Goal: Task Accomplishment & Management: Manage account settings

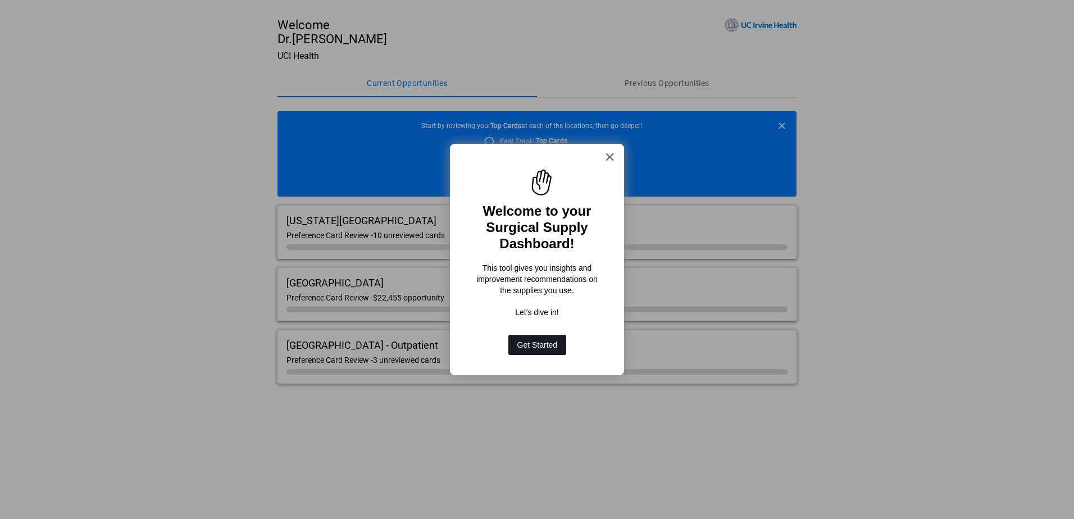
click at [543, 346] on button "Get Started" at bounding box center [537, 345] width 58 height 20
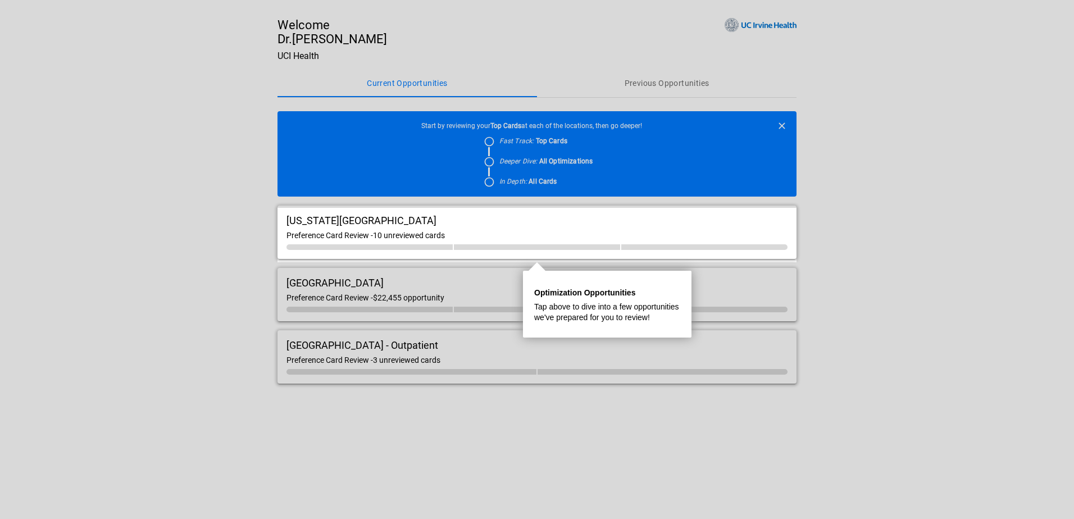
click at [489, 234] on div "Preference Card Review - 10 unreviewed cards" at bounding box center [537, 235] width 501 height 9
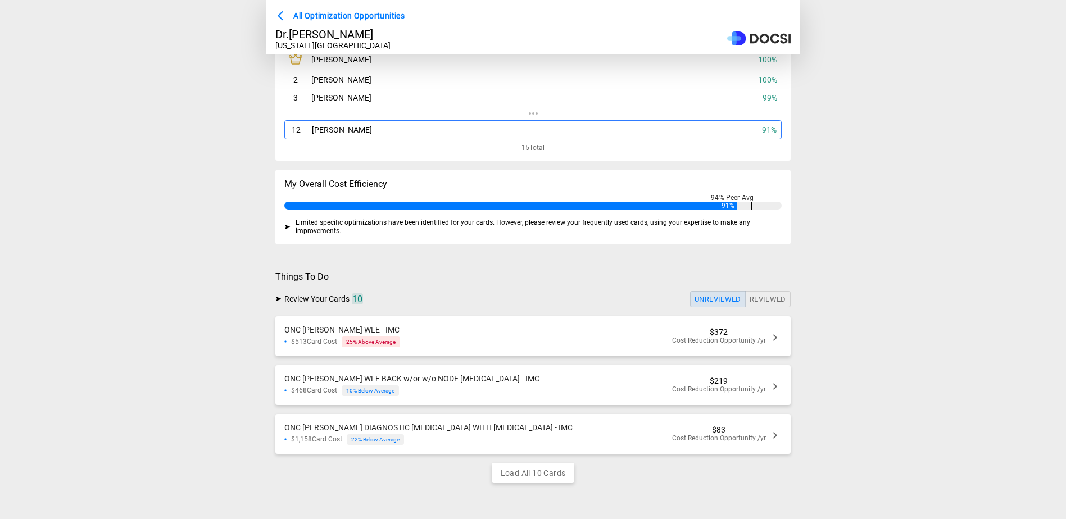
scroll to position [75, 0]
click at [715, 343] on div "ONC [PERSON_NAME] WLE - IMC $513 Card Cost 25 % Above Average $372 Cost Reducti…" at bounding box center [532, 336] width 515 height 40
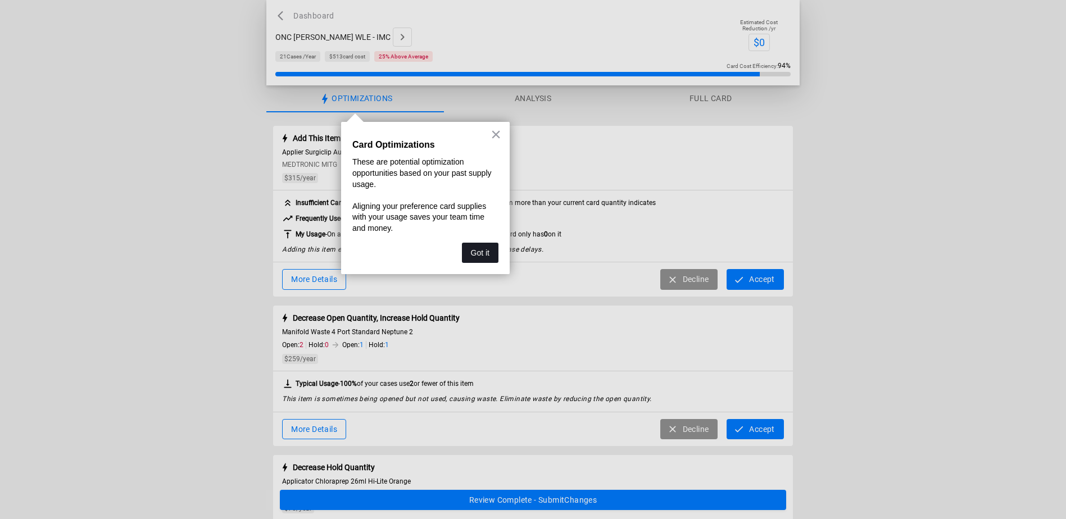
click at [488, 247] on button "Got it" at bounding box center [480, 253] width 37 height 20
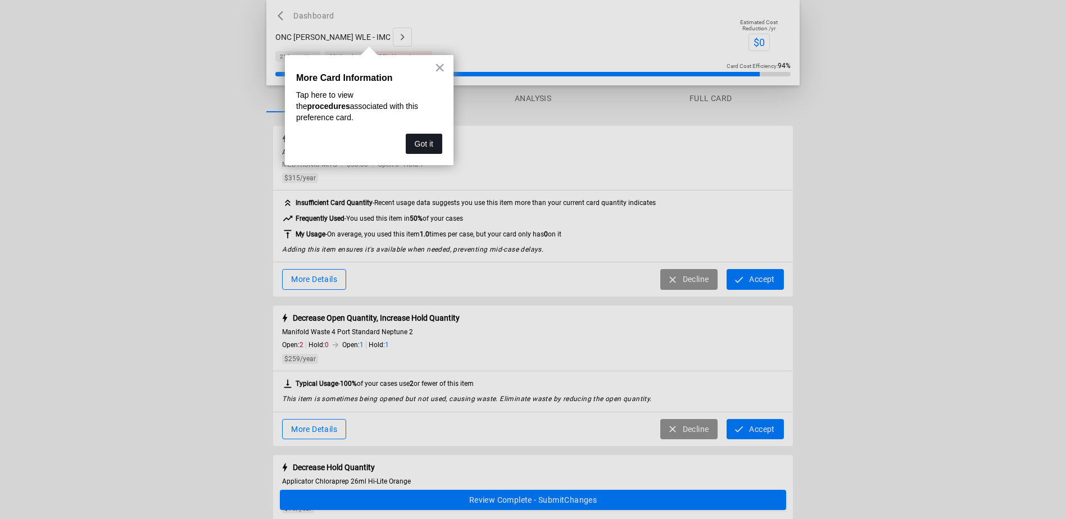
click at [437, 134] on button "Got it" at bounding box center [424, 144] width 37 height 20
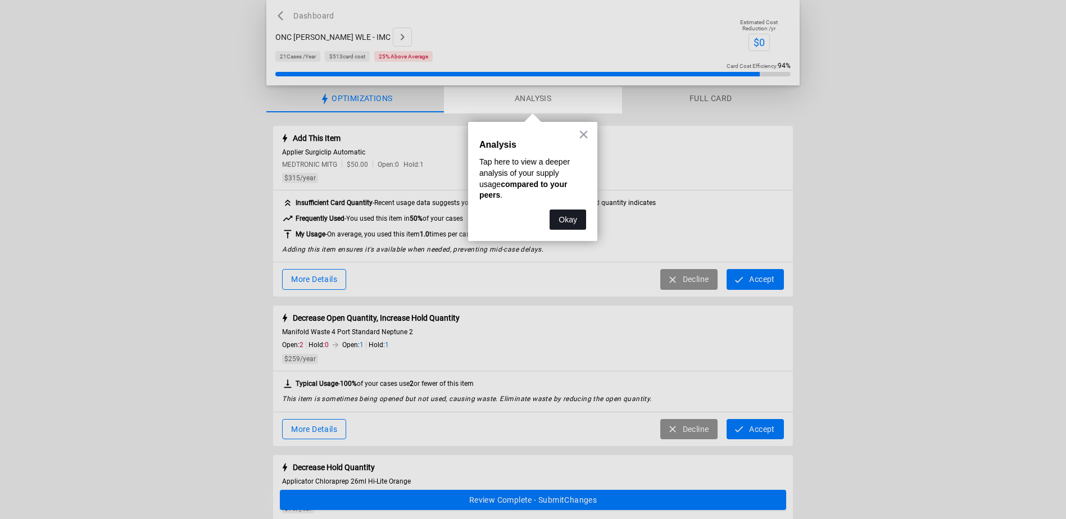
click at [575, 211] on button "Okay" at bounding box center [568, 220] width 37 height 20
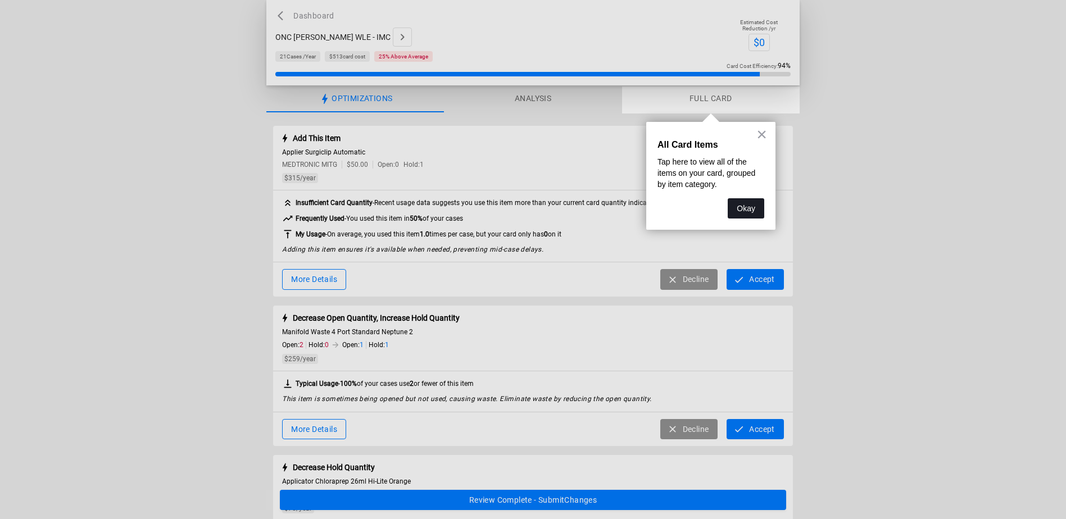
click at [742, 206] on button "Okay" at bounding box center [746, 208] width 37 height 20
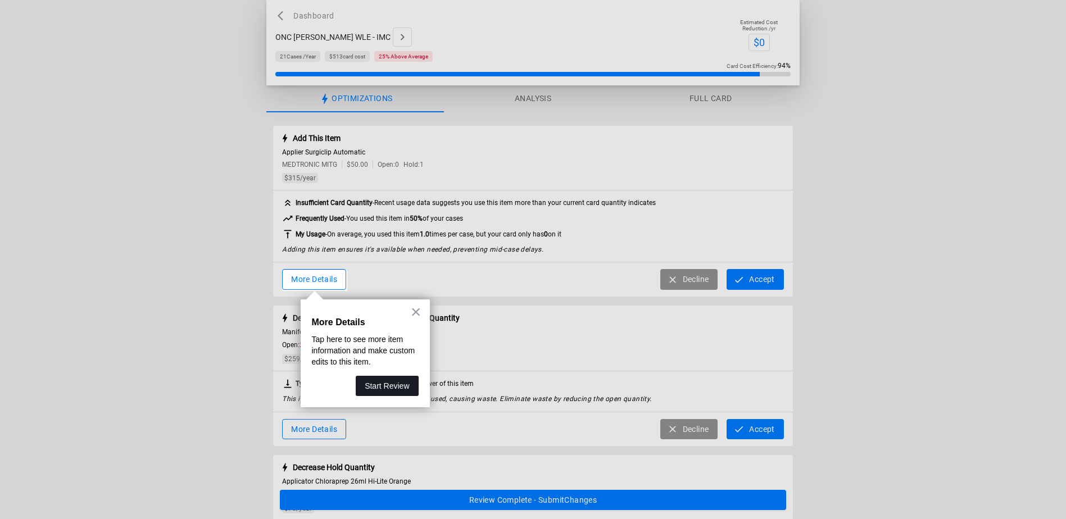
click at [398, 385] on button "Start Review" at bounding box center [387, 386] width 62 height 20
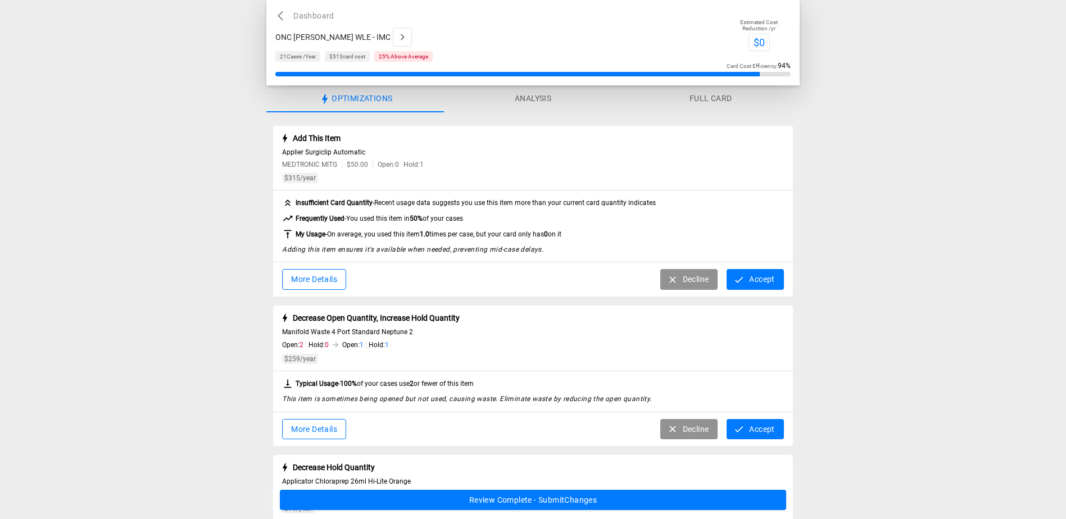
click at [336, 283] on button "More Details" at bounding box center [314, 279] width 64 height 21
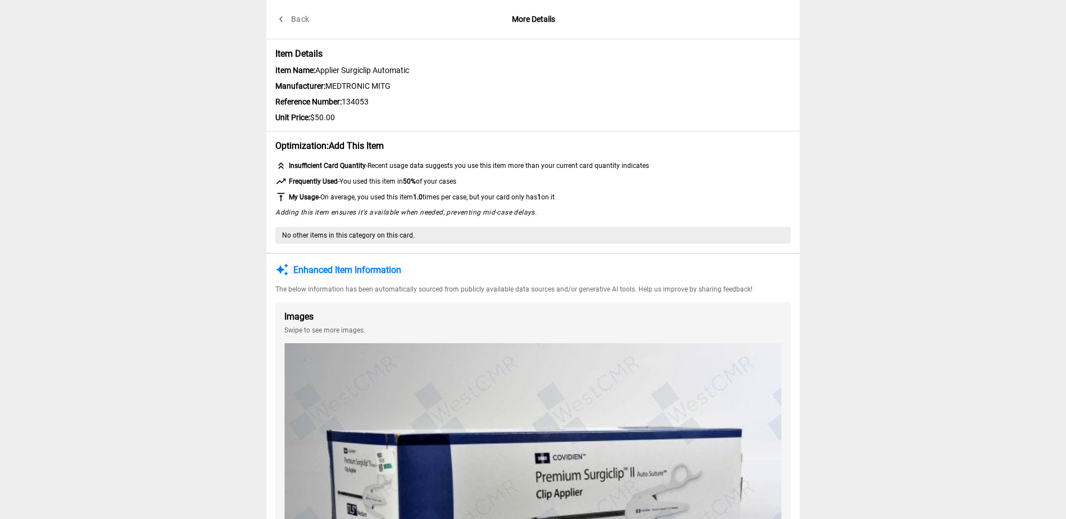
click at [279, 16] on icon "button" at bounding box center [280, 18] width 11 height 11
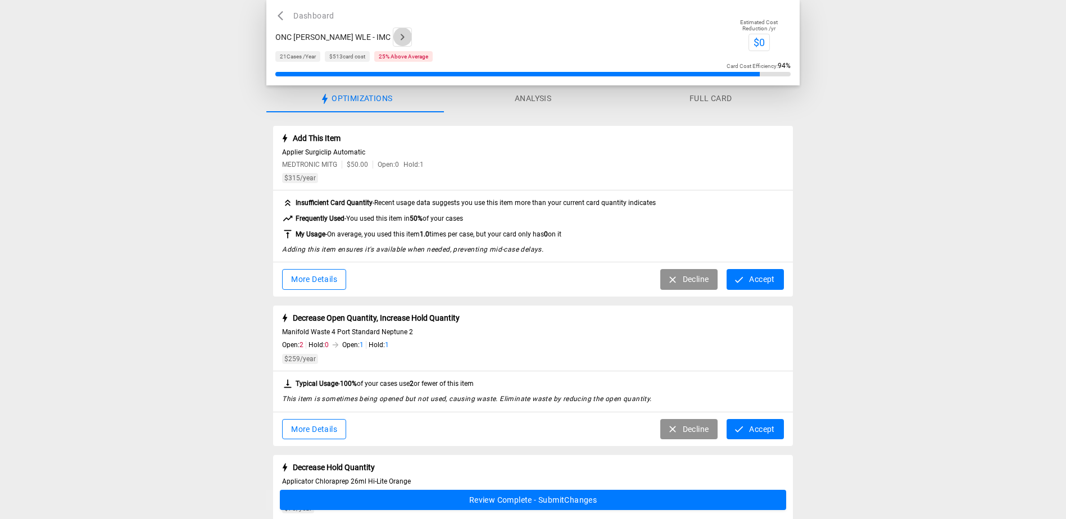
click at [396, 42] on icon "button" at bounding box center [402, 36] width 13 height 13
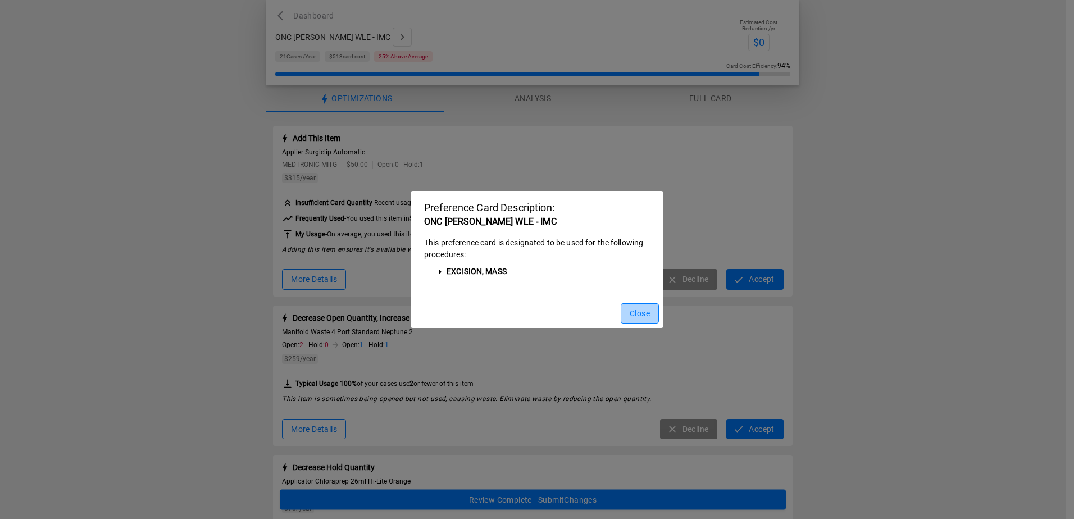
click at [636, 315] on button "Close" at bounding box center [640, 313] width 38 height 21
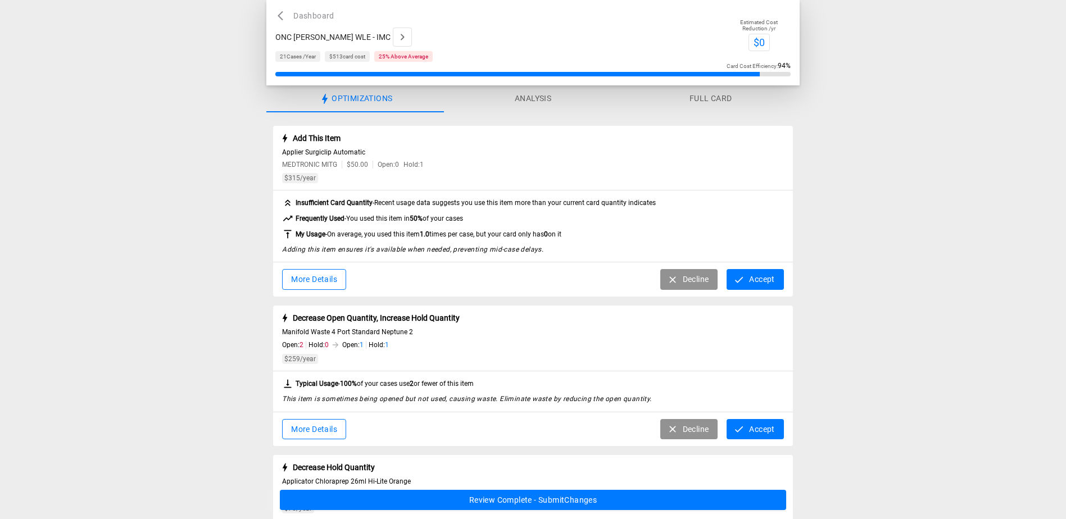
click at [686, 276] on button "Decline" at bounding box center [689, 279] width 58 height 21
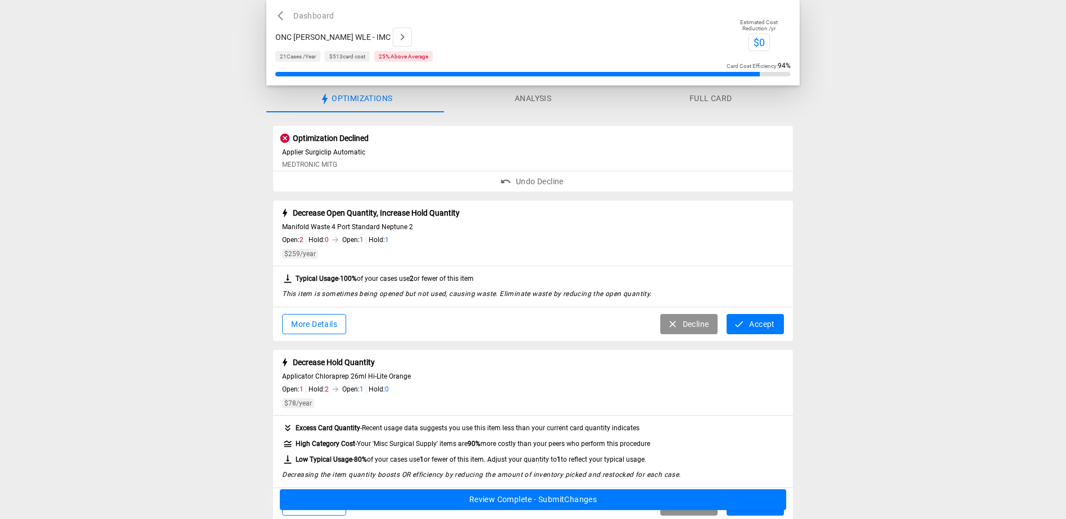
click at [328, 324] on button "More Details" at bounding box center [314, 324] width 64 height 21
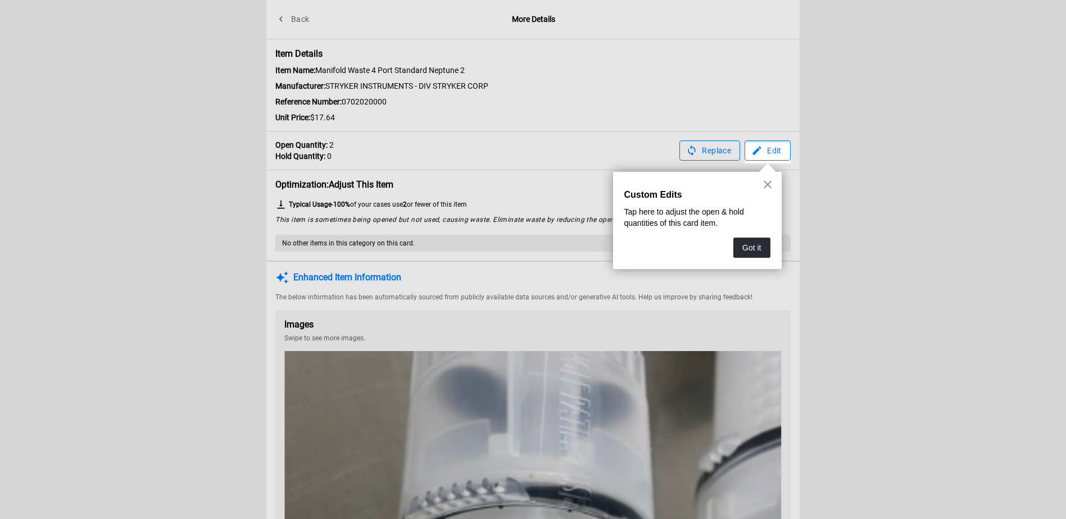
click at [766, 180] on button "×" at bounding box center [767, 184] width 11 height 18
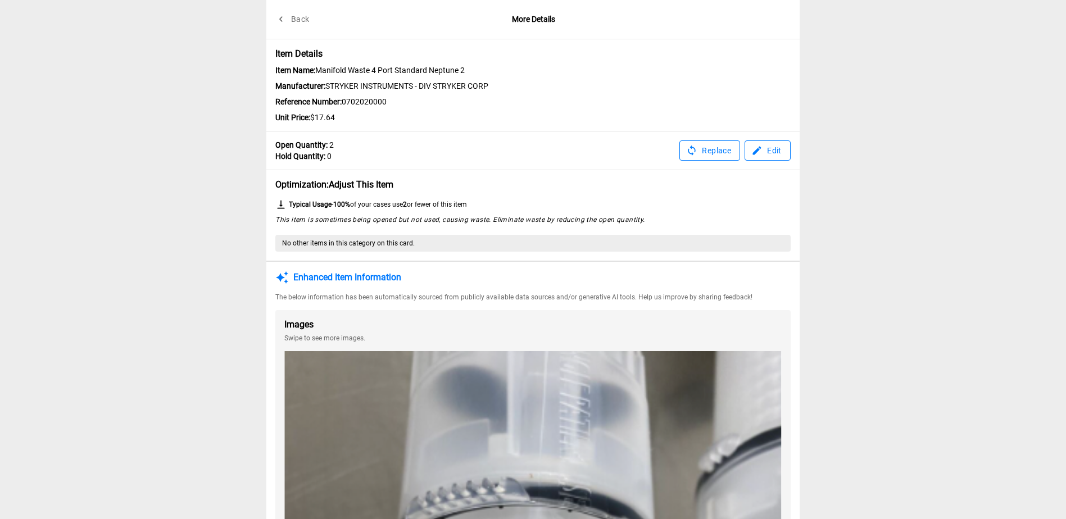
click at [702, 149] on button "Replace" at bounding box center [709, 150] width 61 height 21
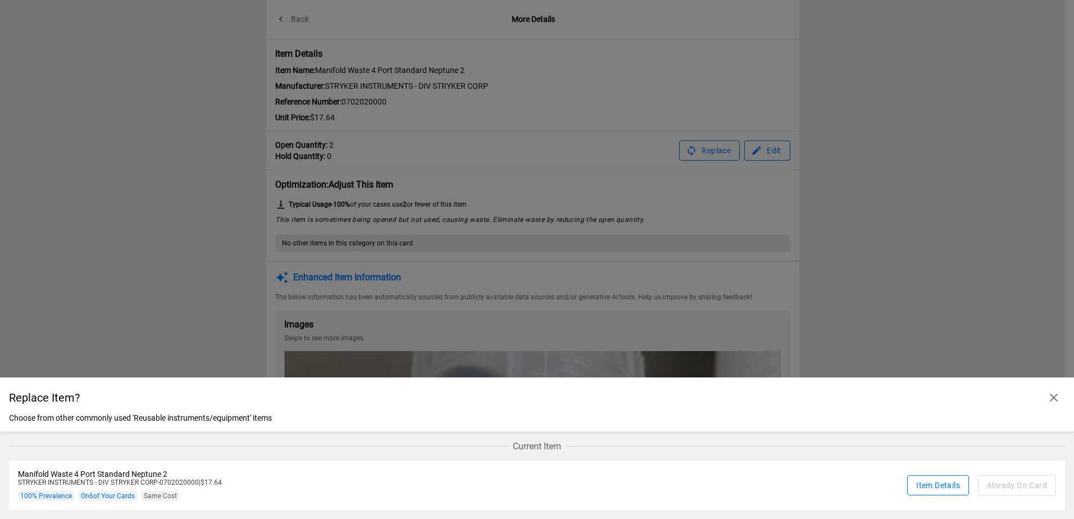
click at [1053, 393] on icon "button" at bounding box center [1053, 397] width 13 height 13
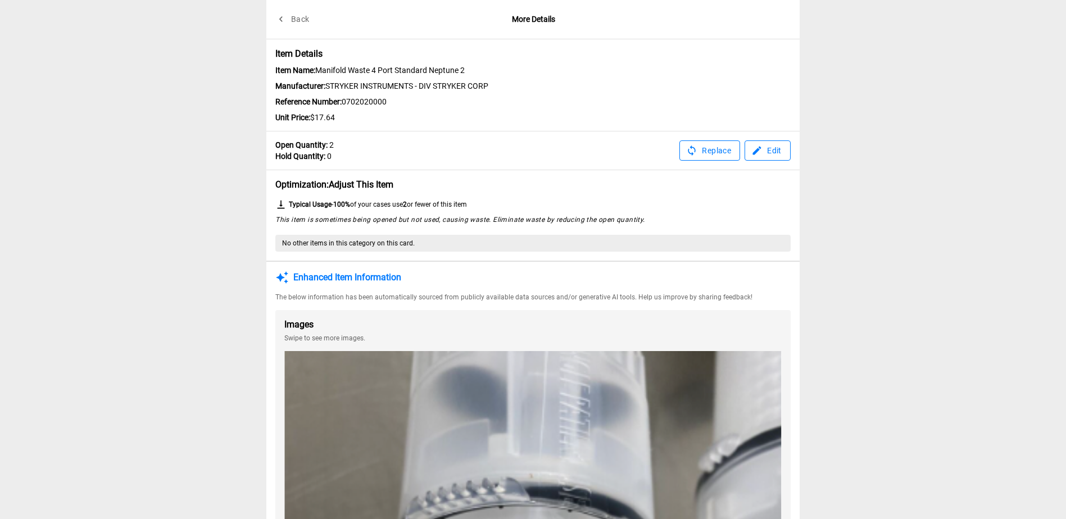
click at [298, 19] on button "Back" at bounding box center [293, 19] width 36 height 21
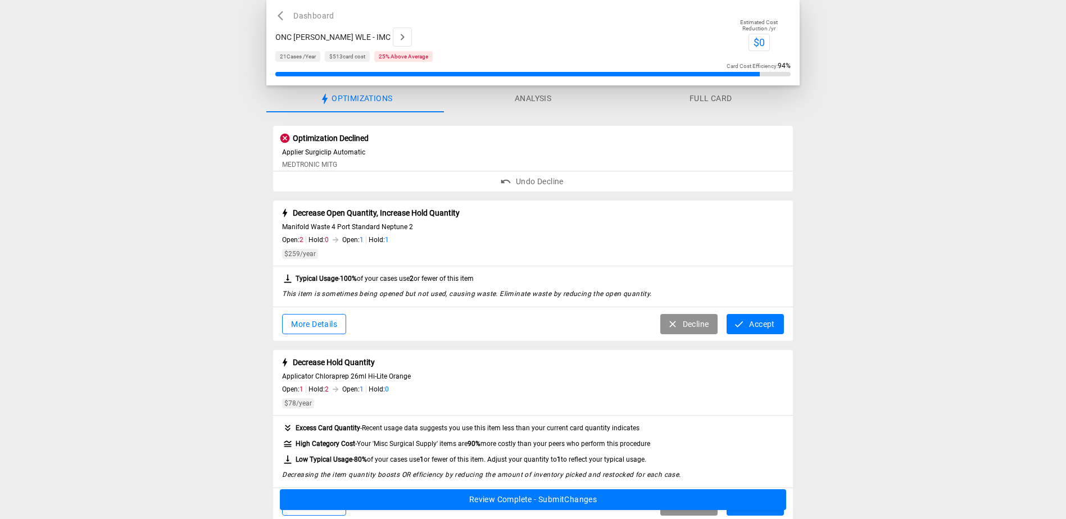
click at [756, 326] on button "Accept" at bounding box center [754, 324] width 57 height 21
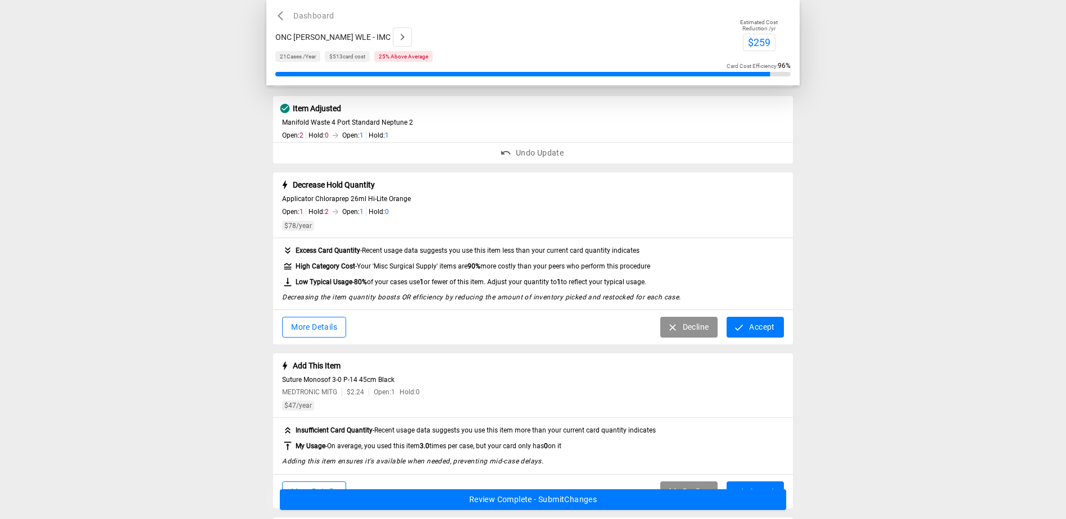
scroll to position [112, 0]
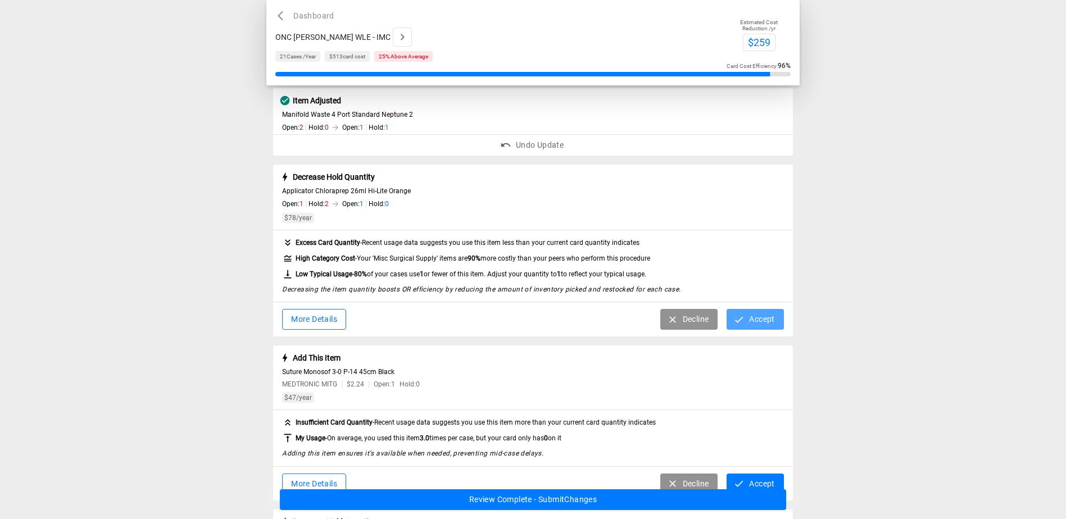
click at [764, 318] on button "Accept" at bounding box center [754, 319] width 57 height 21
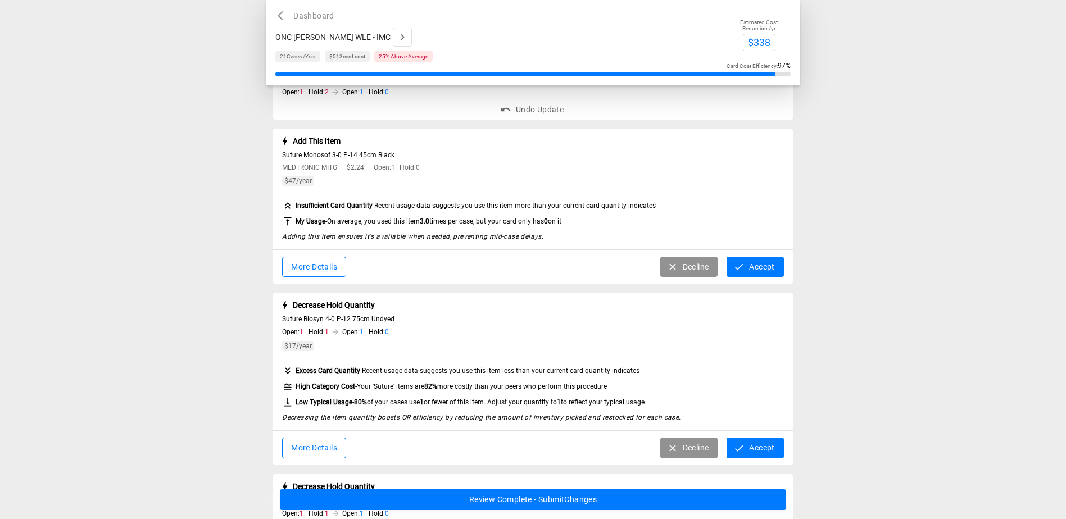
scroll to position [225, 0]
click at [750, 263] on button "Accept" at bounding box center [754, 266] width 57 height 21
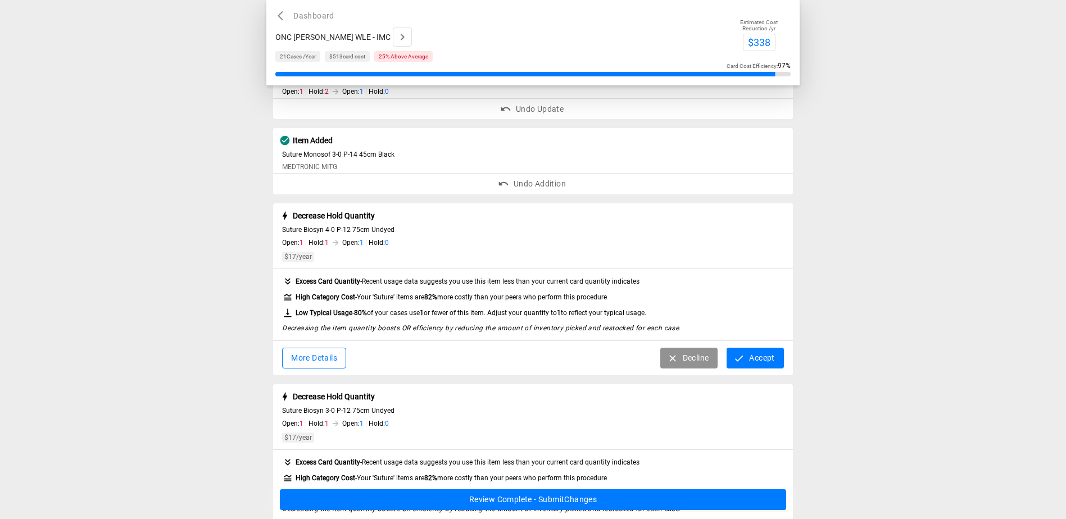
click at [768, 357] on button "Accept" at bounding box center [754, 358] width 57 height 21
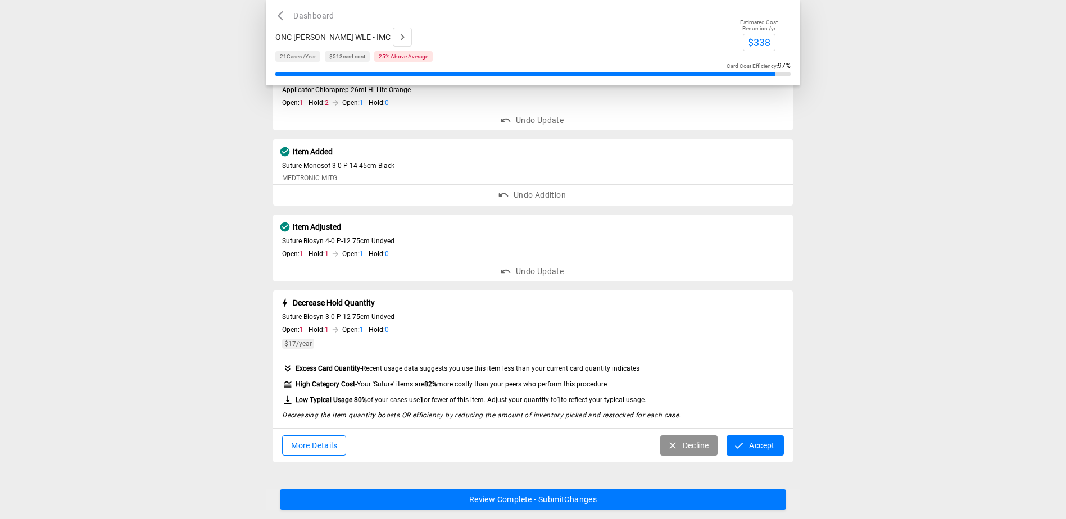
scroll to position [215, 0]
click at [683, 441] on button "Decline" at bounding box center [689, 445] width 58 height 21
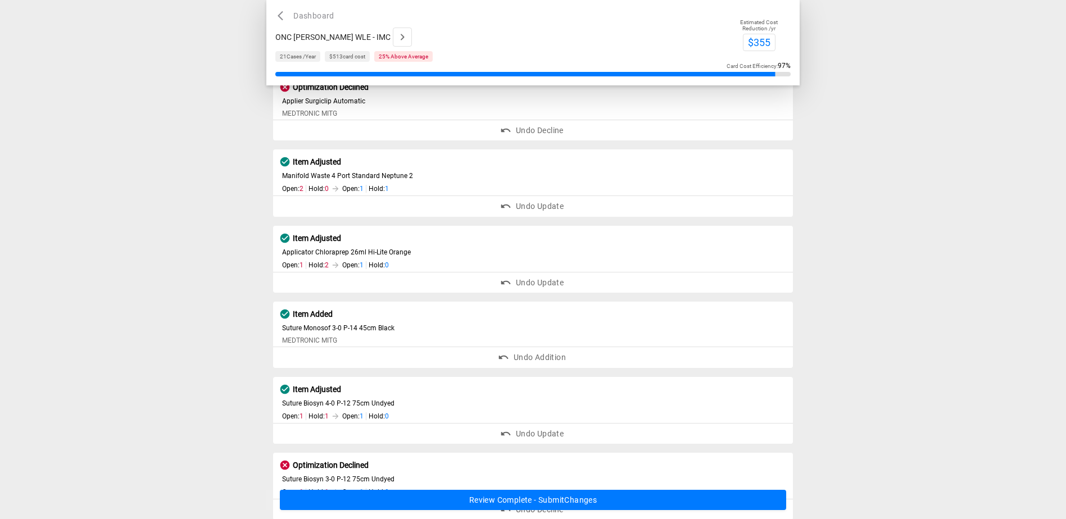
scroll to position [0, 0]
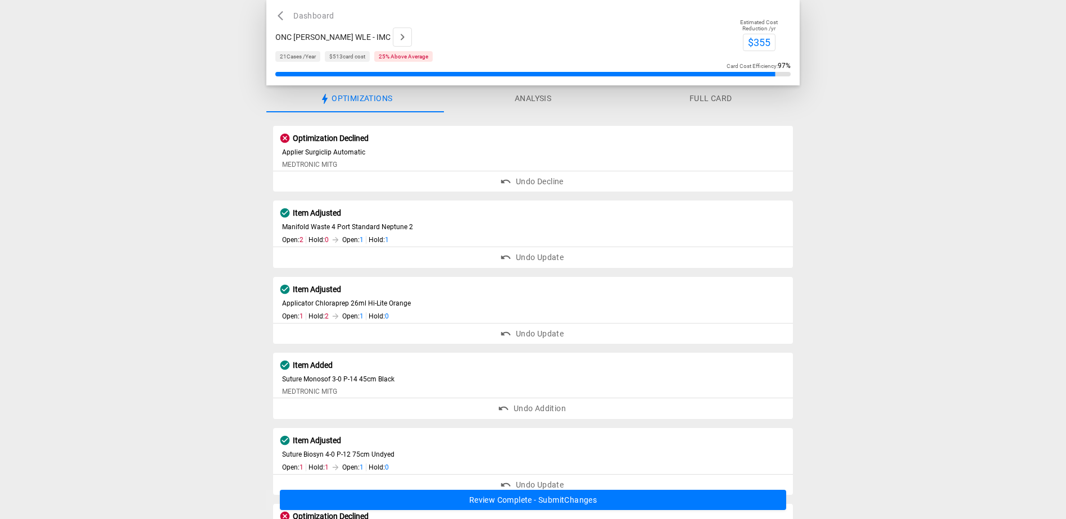
click at [458, 152] on span "Applier Surgiclip Automatic" at bounding box center [533, 152] width 502 height 8
click at [532, 183] on button "Undo Decline" at bounding box center [533, 181] width 520 height 21
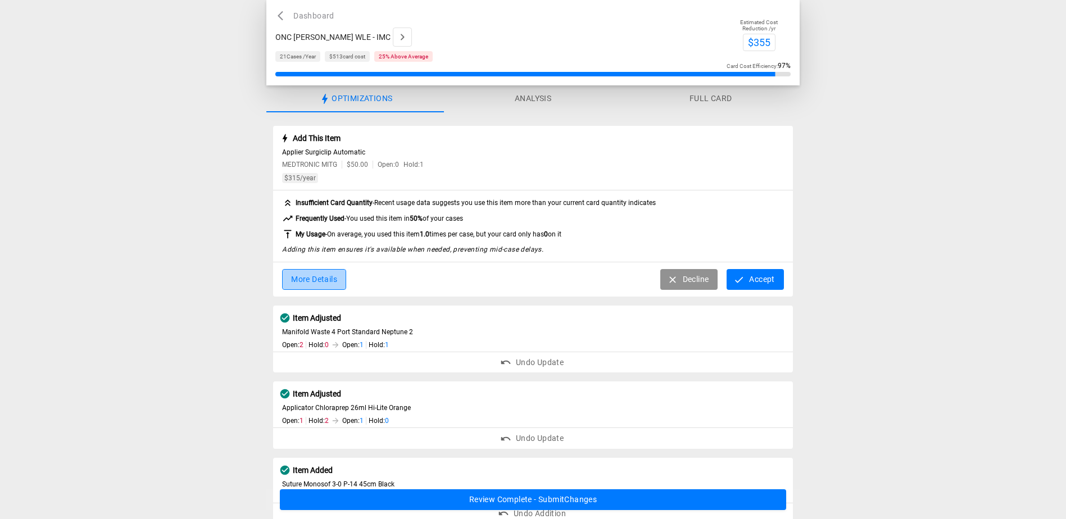
click at [336, 282] on button "More Details" at bounding box center [314, 279] width 64 height 21
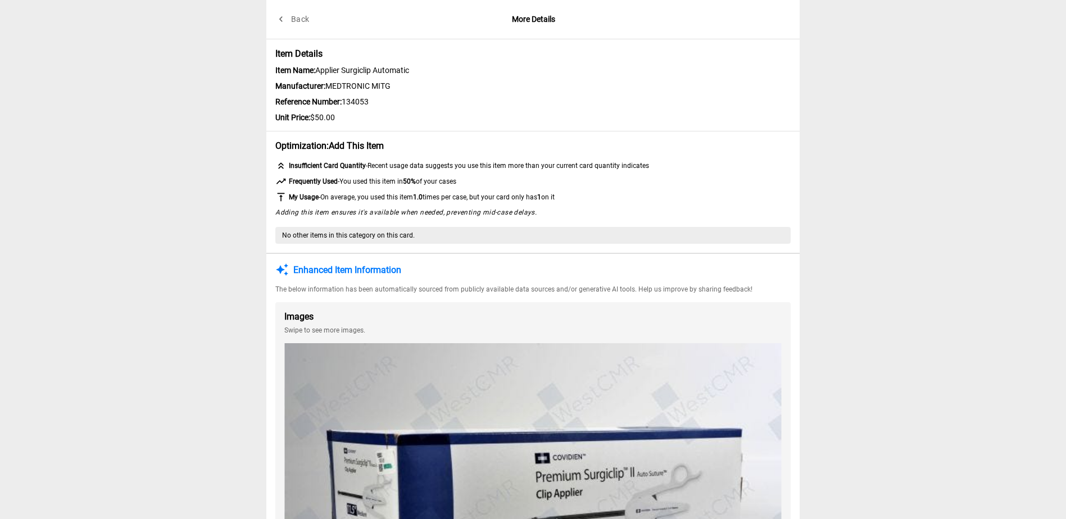
click at [299, 26] on button "Back" at bounding box center [293, 19] width 36 height 21
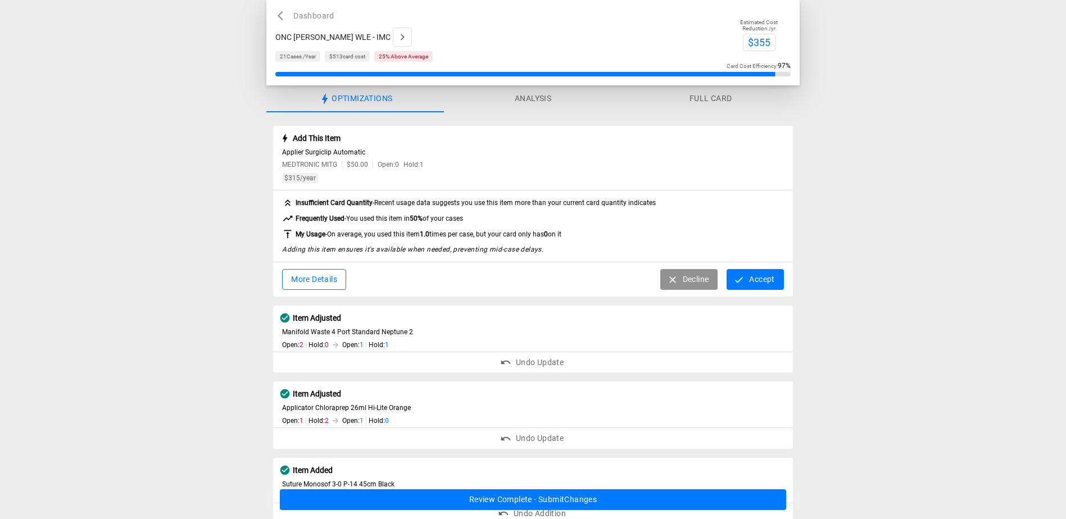
click at [707, 285] on button "Decline" at bounding box center [689, 279] width 58 height 21
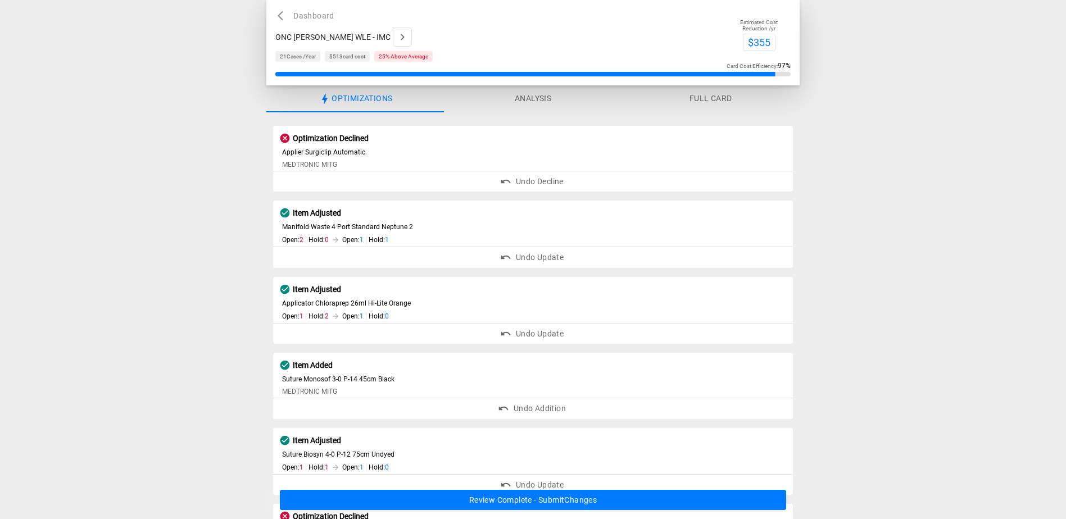
click at [575, 499] on button "Review Complete - Submit Changes" at bounding box center [533, 500] width 506 height 21
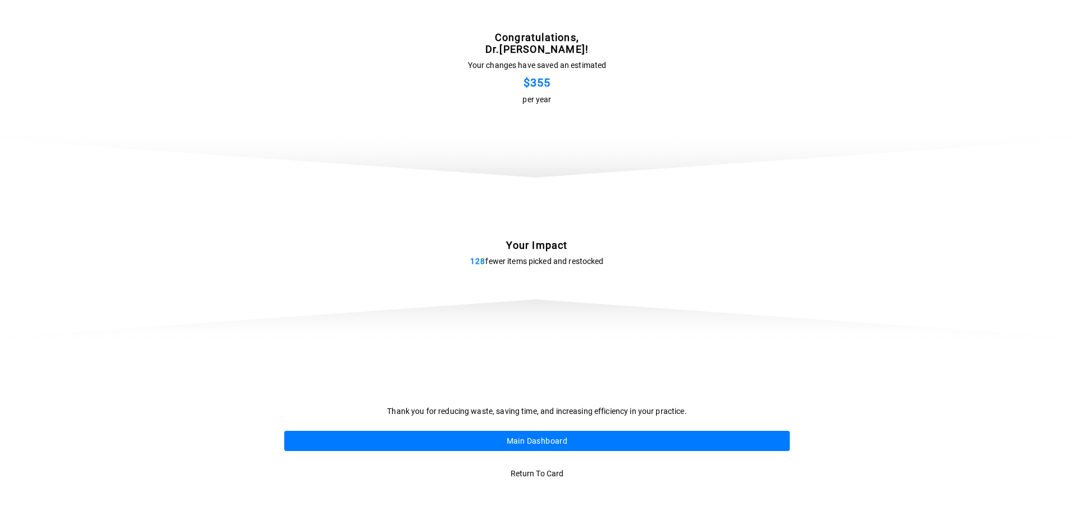
click at [514, 438] on button "Main Dashboard" at bounding box center [537, 441] width 506 height 21
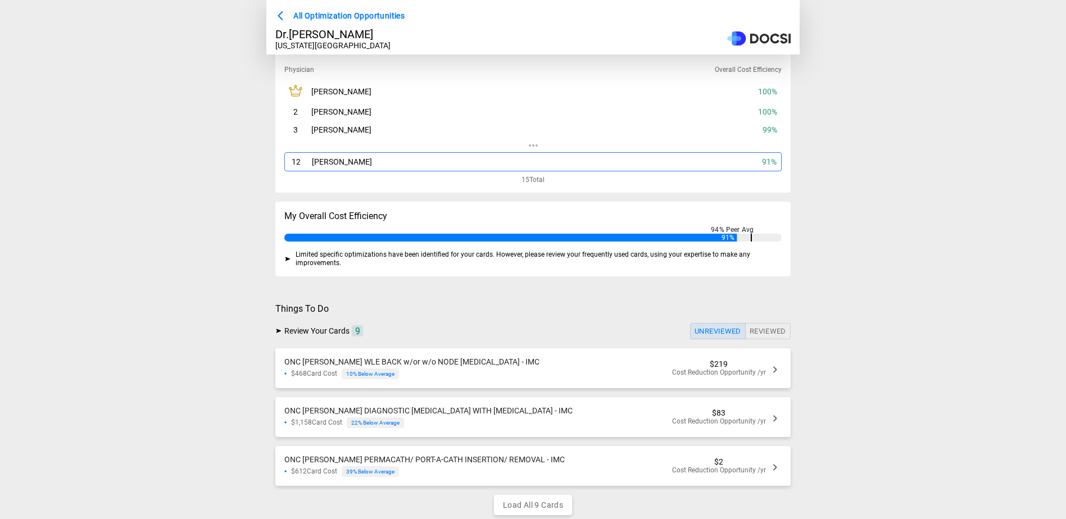
scroll to position [75, 0]
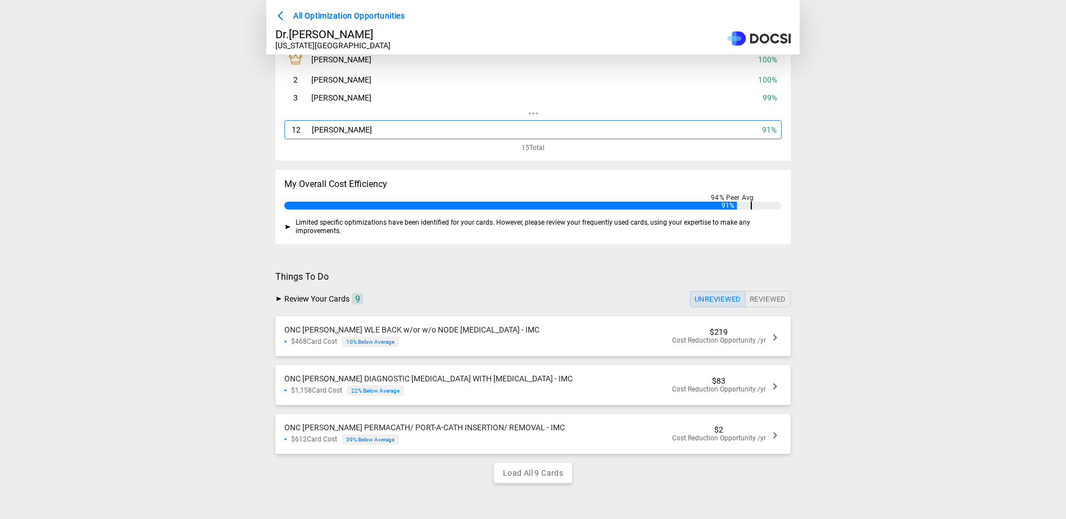
click at [720, 328] on span "$219" at bounding box center [719, 332] width 18 height 9
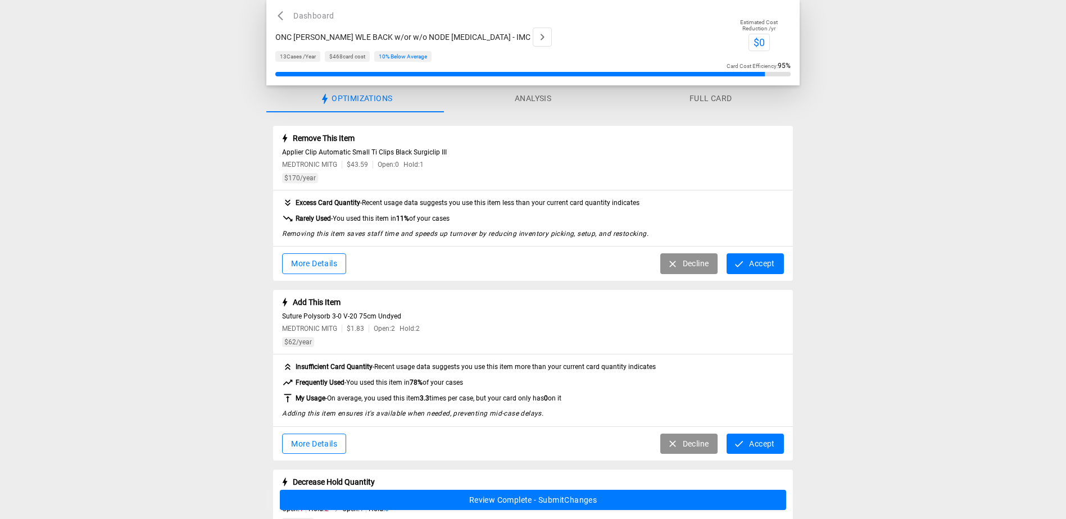
click at [754, 262] on button "Accept" at bounding box center [754, 263] width 57 height 21
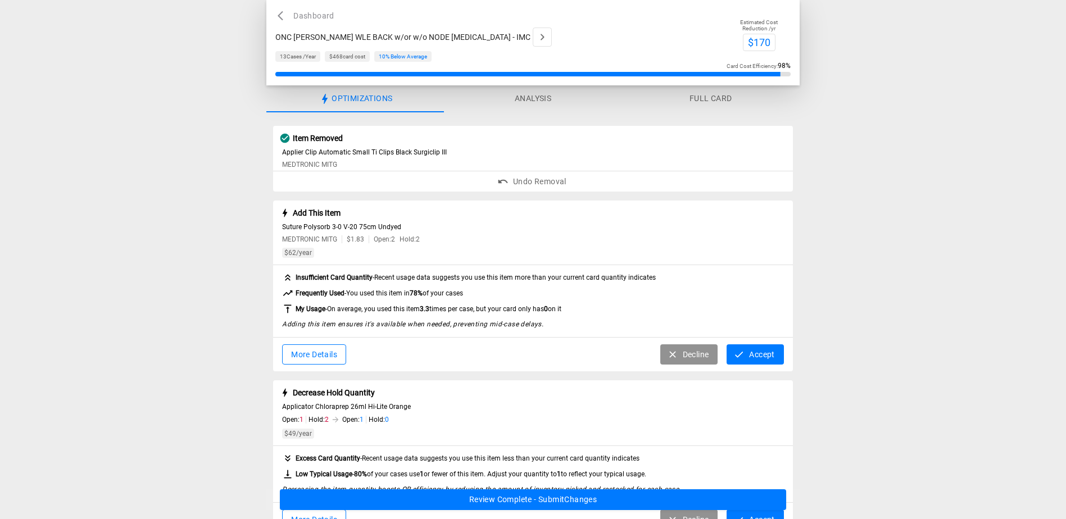
click at [754, 356] on button "Accept" at bounding box center [754, 354] width 57 height 21
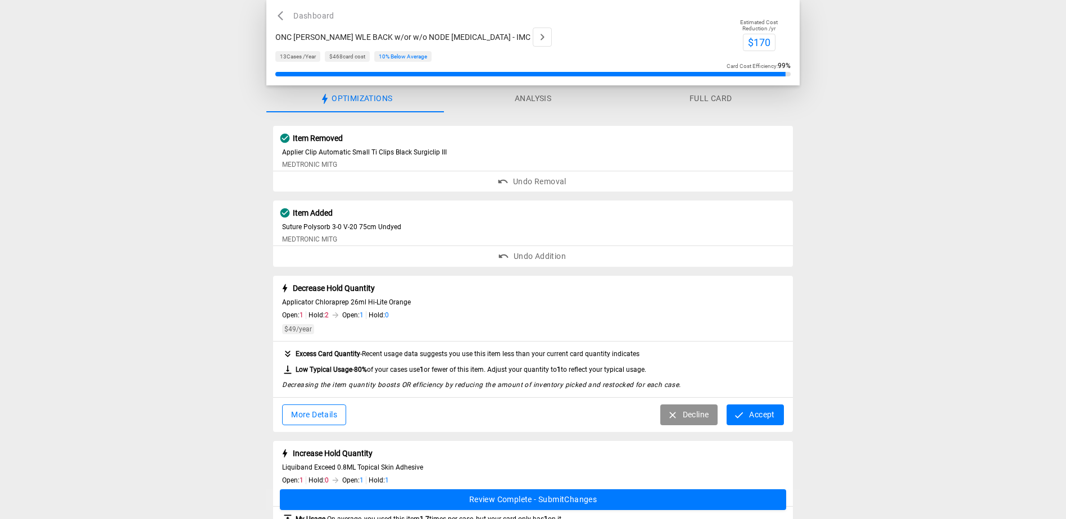
click at [753, 410] on button "Accept" at bounding box center [754, 415] width 57 height 21
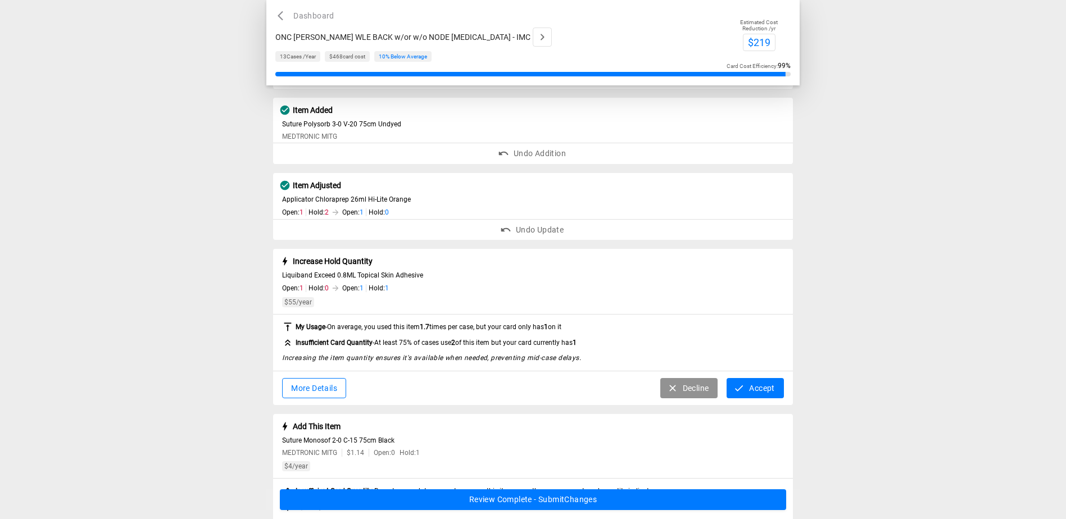
scroll to position [112, 0]
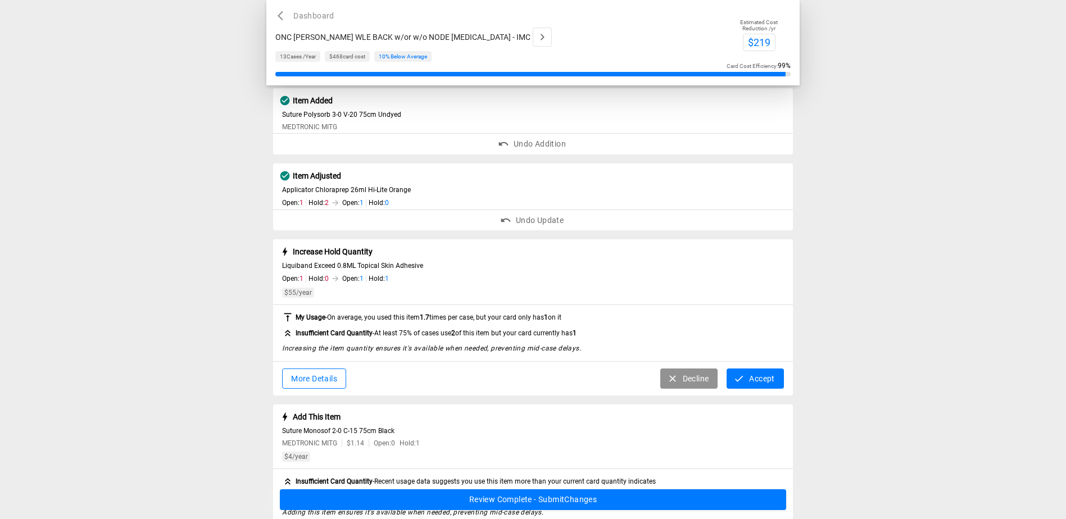
click at [753, 378] on button "Accept" at bounding box center [754, 379] width 57 height 21
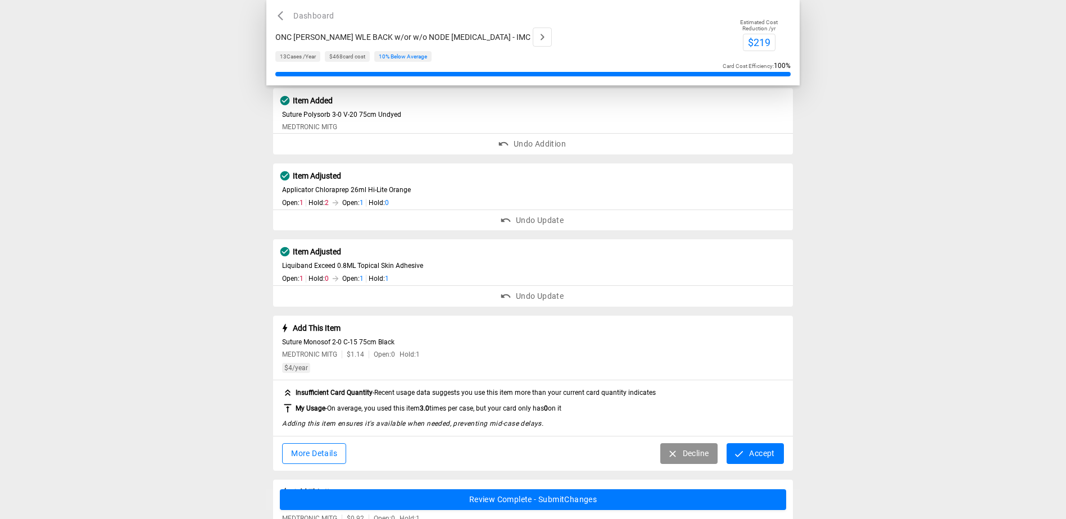
scroll to position [169, 0]
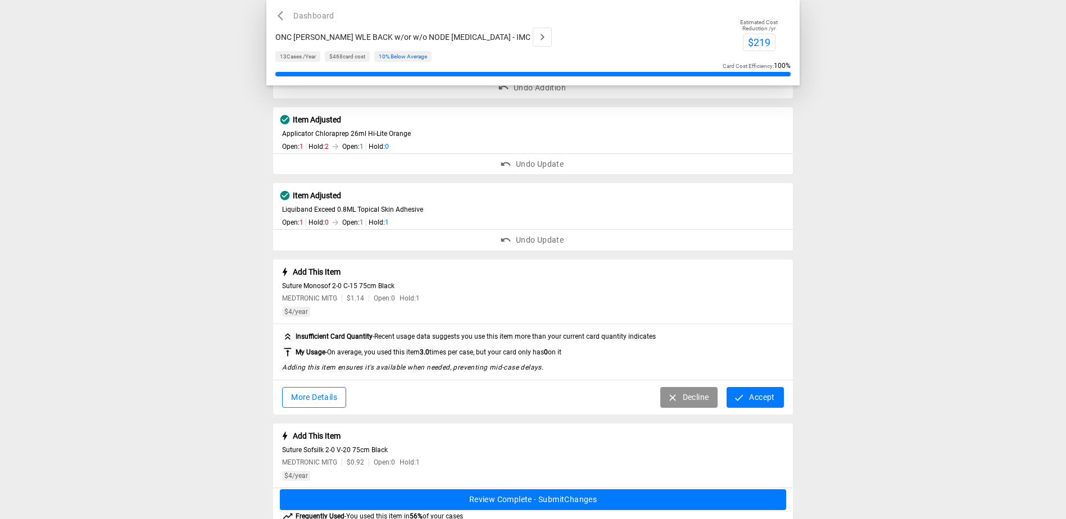
click at [753, 394] on button "Accept" at bounding box center [754, 397] width 57 height 21
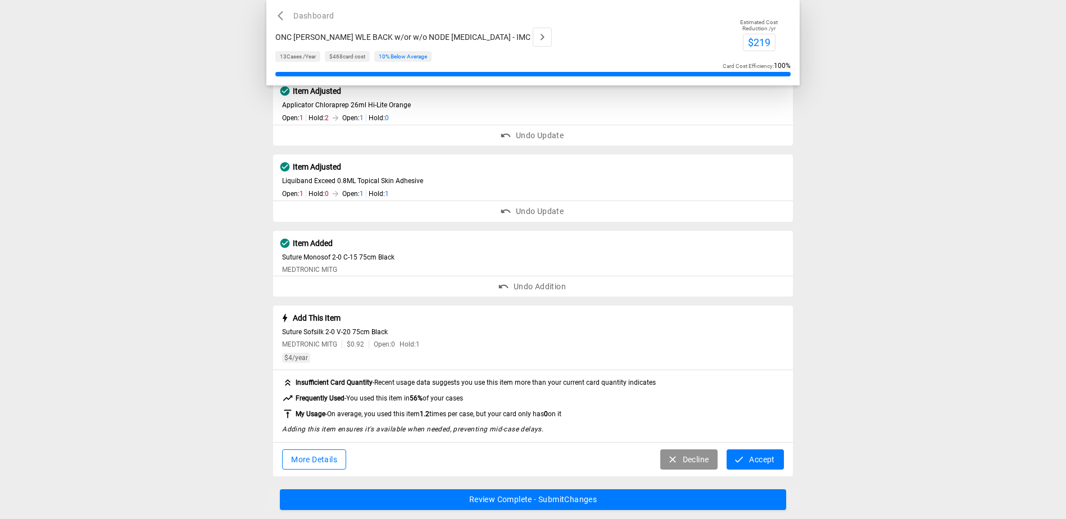
scroll to position [212, 0]
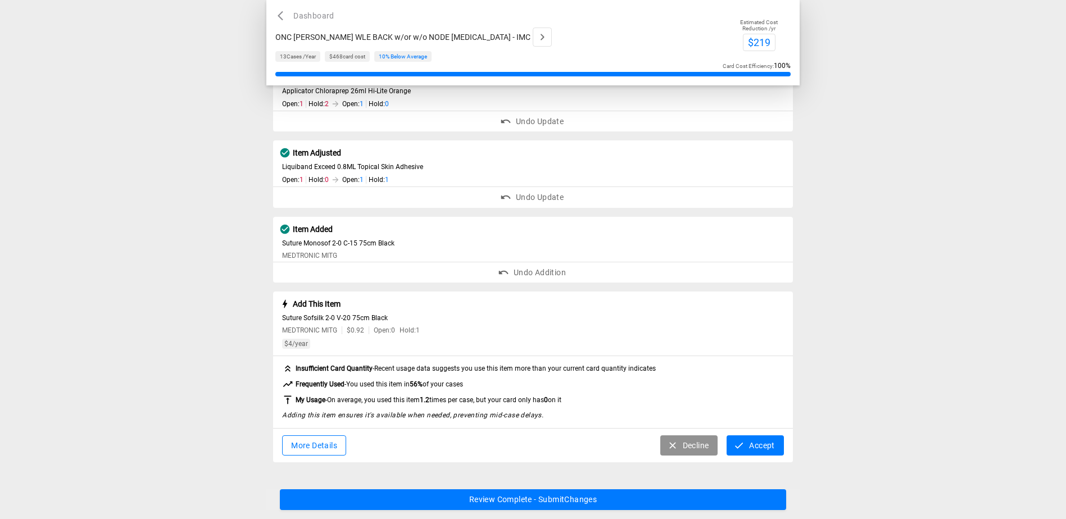
click at [761, 438] on button "Accept" at bounding box center [754, 445] width 57 height 21
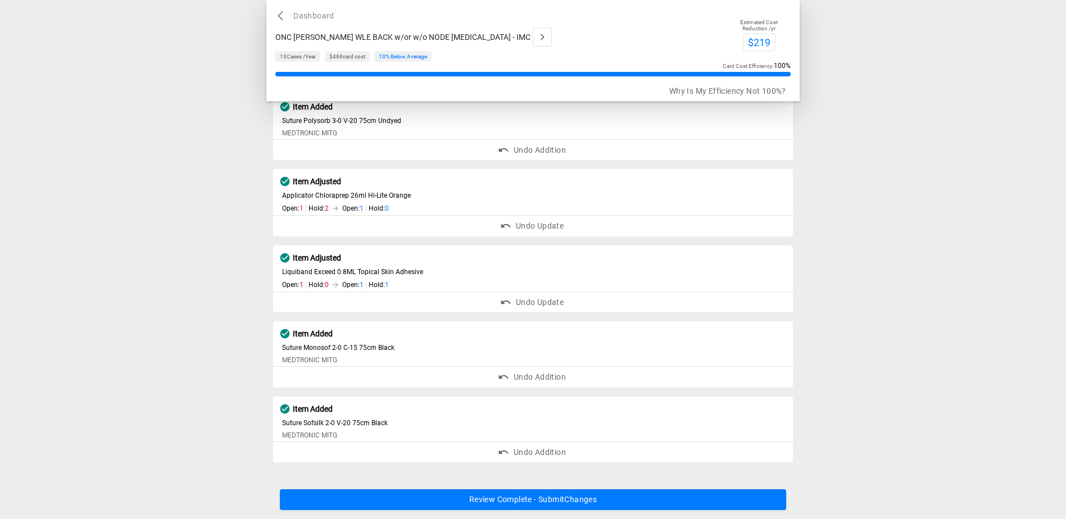
scroll to position [107, 0]
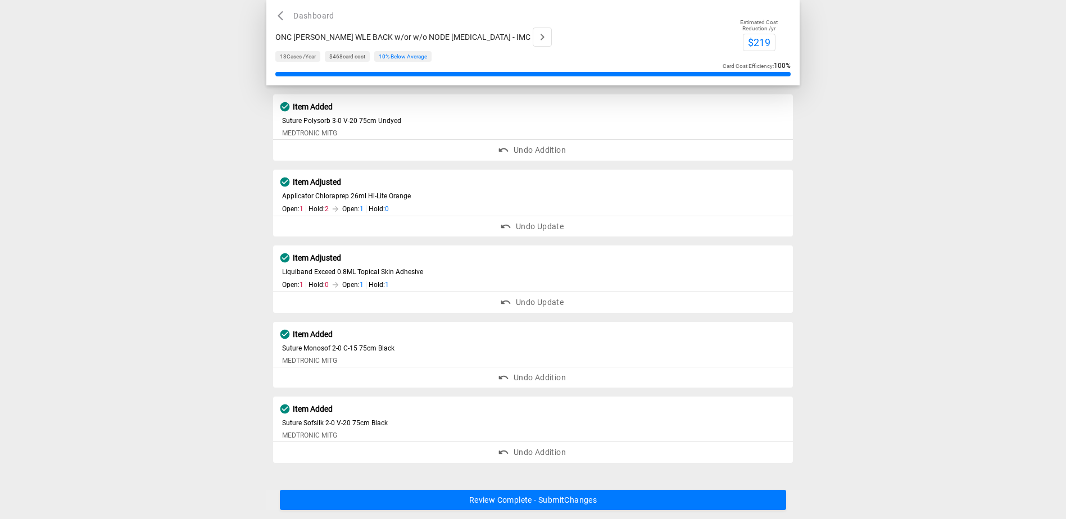
click at [580, 502] on button "Review Complete - Submit Changes" at bounding box center [533, 500] width 506 height 21
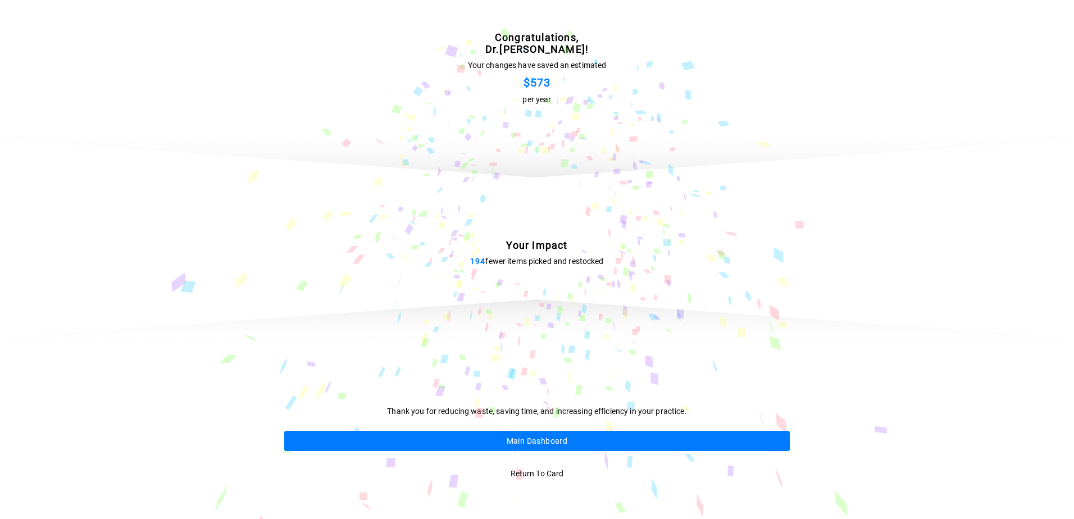
click at [557, 438] on button "Main Dashboard" at bounding box center [537, 441] width 506 height 21
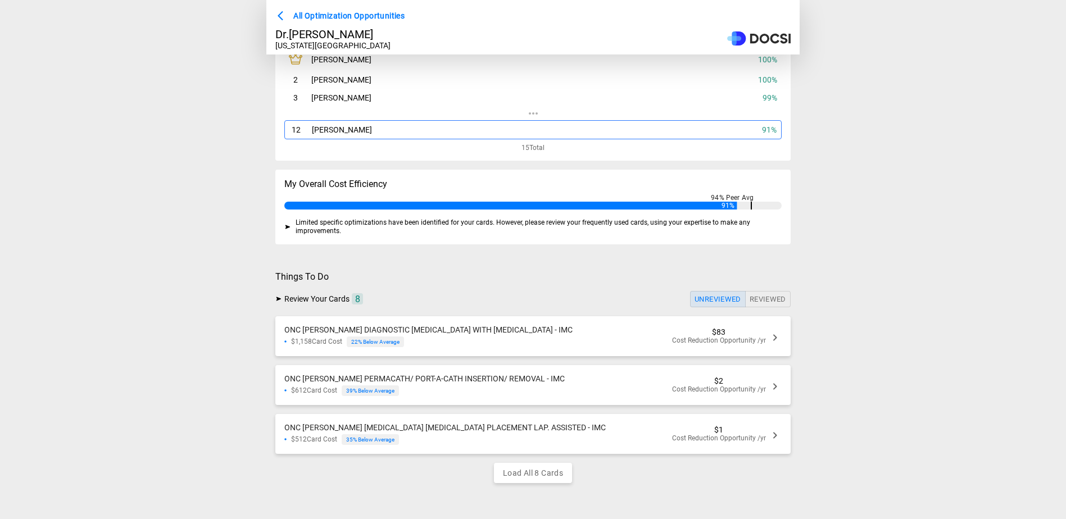
scroll to position [75, 0]
click at [541, 325] on div "ONC [PERSON_NAME] DIAGNOSTIC [MEDICAL_DATA] WITH [MEDICAL_DATA] - IMC $1,158 Ca…" at bounding box center [532, 336] width 515 height 40
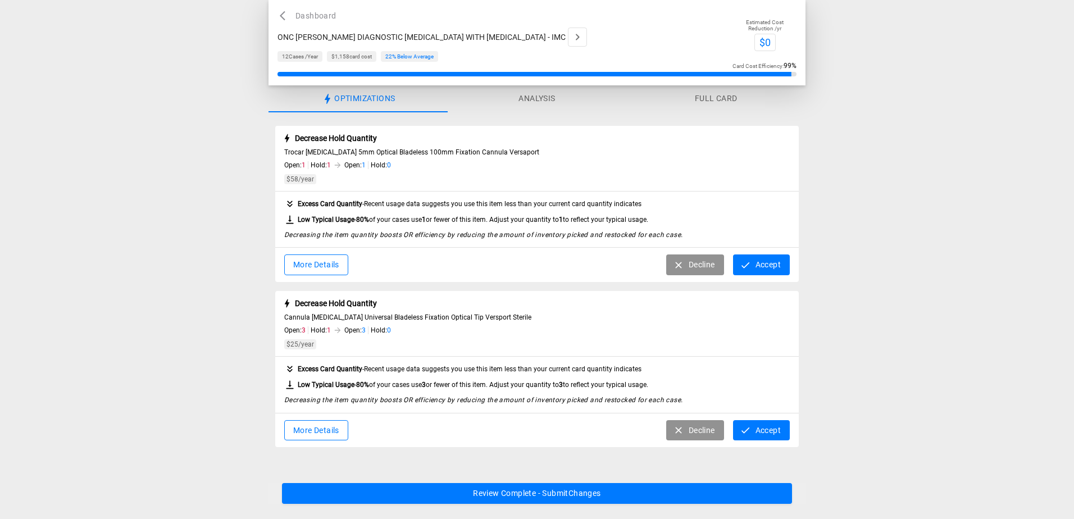
click at [680, 266] on icon "button" at bounding box center [678, 265] width 11 height 11
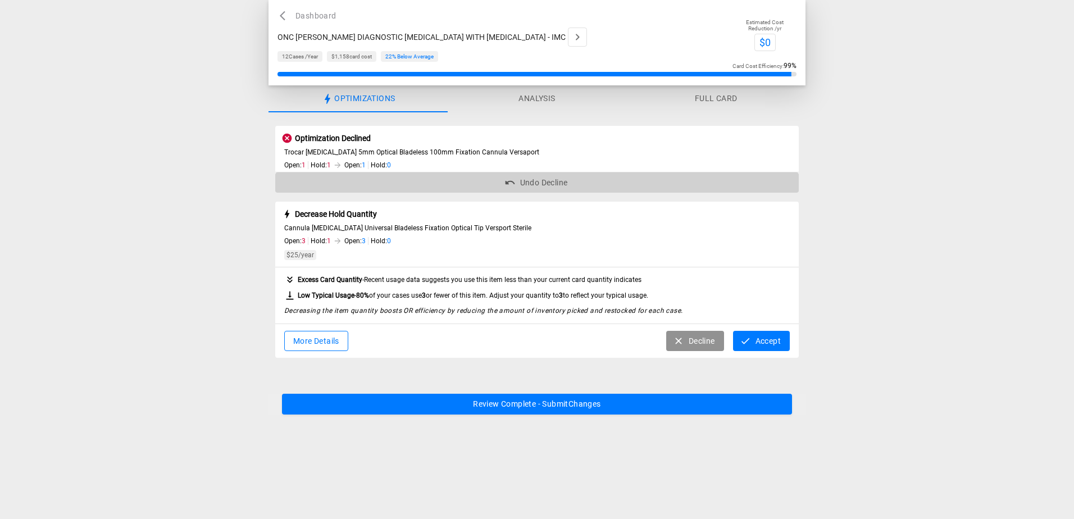
click at [531, 185] on button "Undo Decline" at bounding box center [537, 182] width 524 height 21
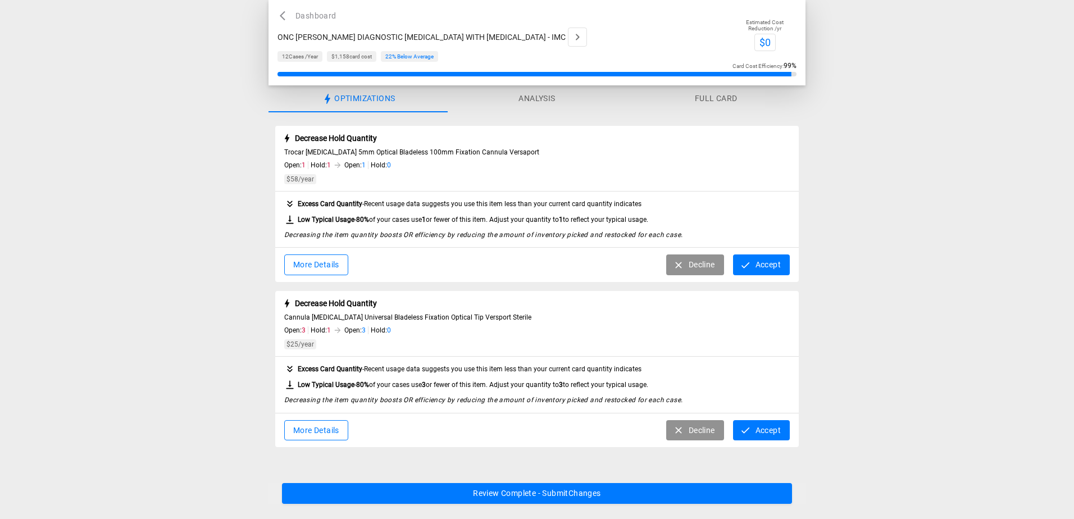
click at [775, 269] on button "Accept" at bounding box center [761, 265] width 57 height 21
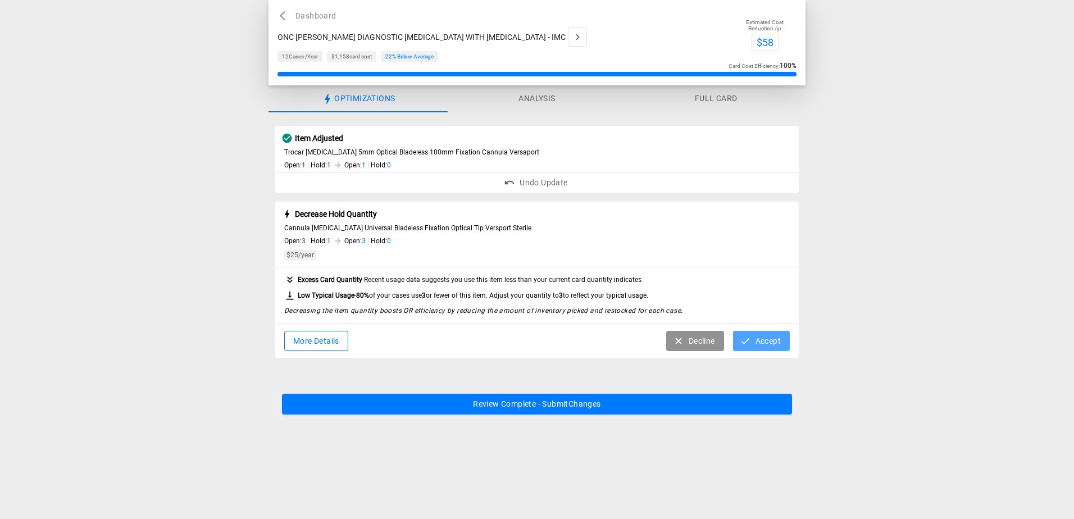
click at [763, 341] on button "Accept" at bounding box center [761, 341] width 57 height 21
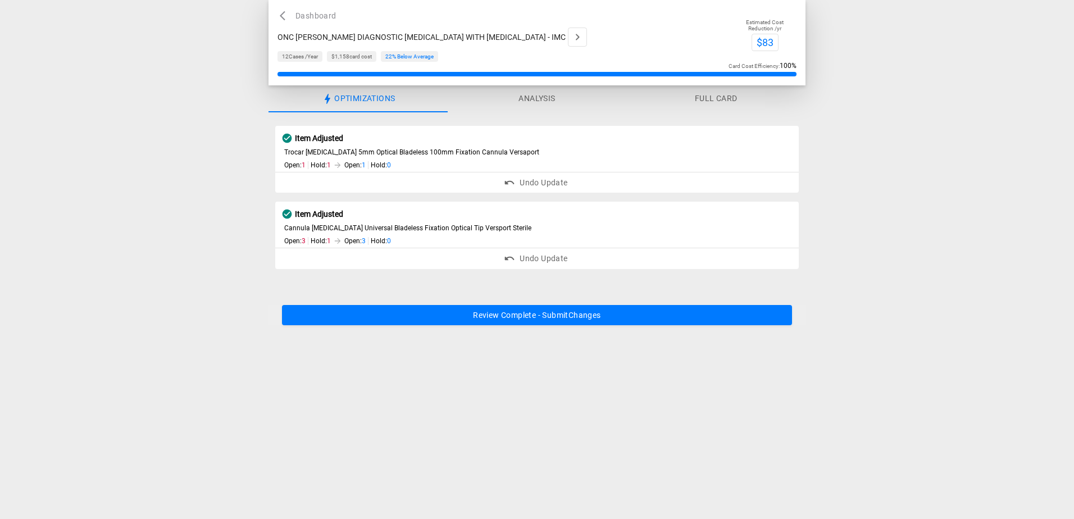
click at [547, 320] on button "Review Complete - Submit Changes" at bounding box center [537, 315] width 510 height 21
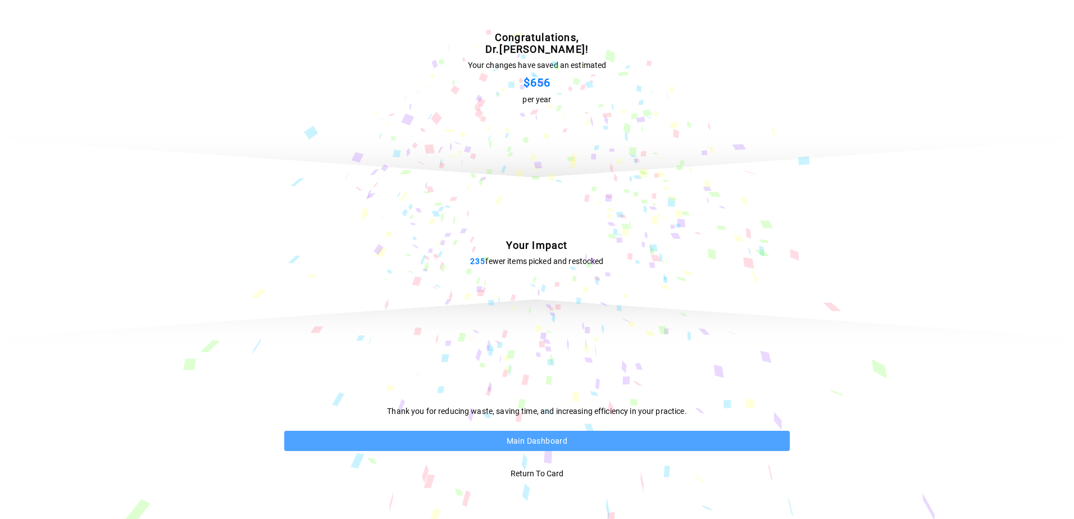
click at [556, 443] on button "Main Dashboard" at bounding box center [537, 441] width 506 height 21
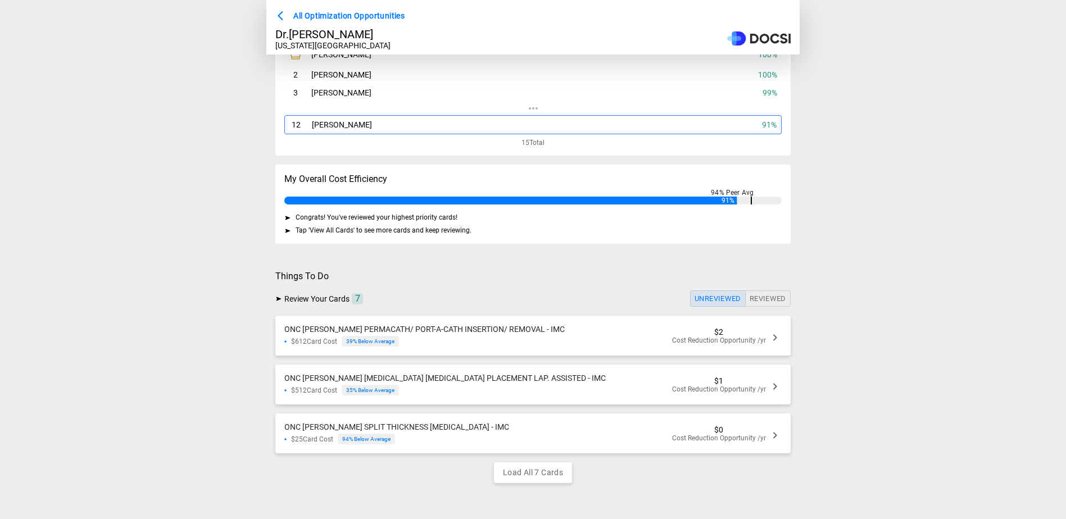
scroll to position [222, 0]
click at [724, 340] on span "Cost Reduction Opportunity /yr" at bounding box center [719, 341] width 94 height 8
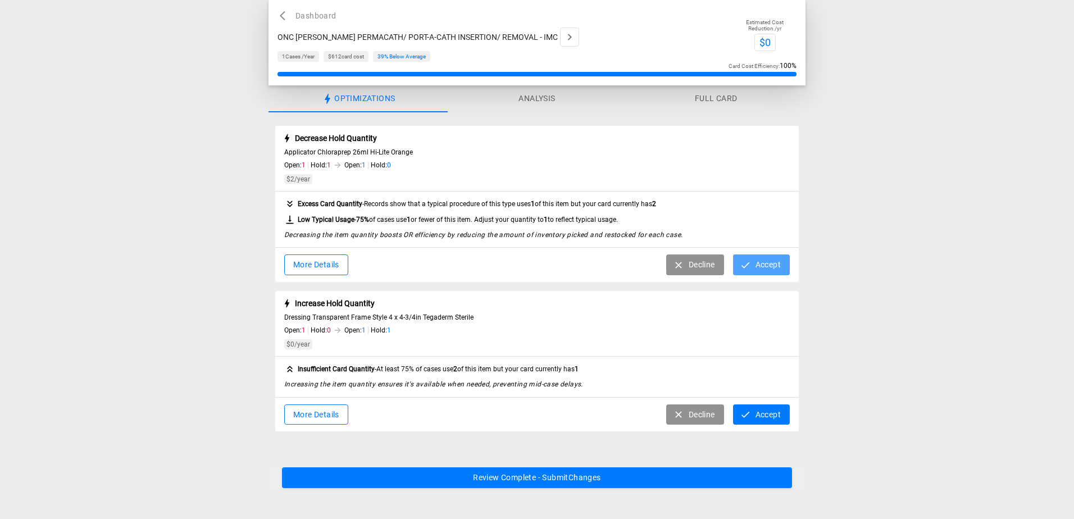
click at [774, 266] on button "Accept" at bounding box center [761, 265] width 57 height 21
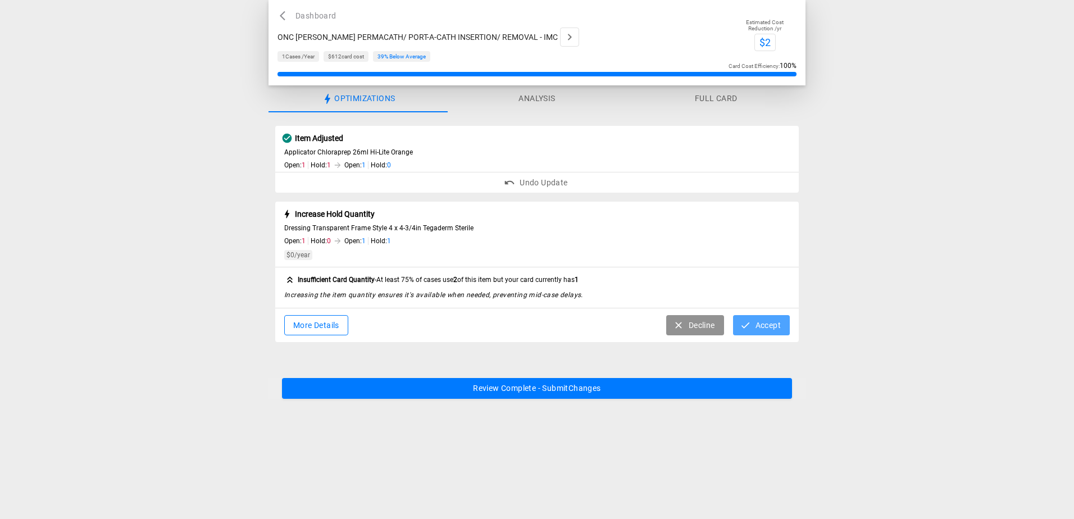
click at [760, 324] on button "Accept" at bounding box center [761, 325] width 57 height 21
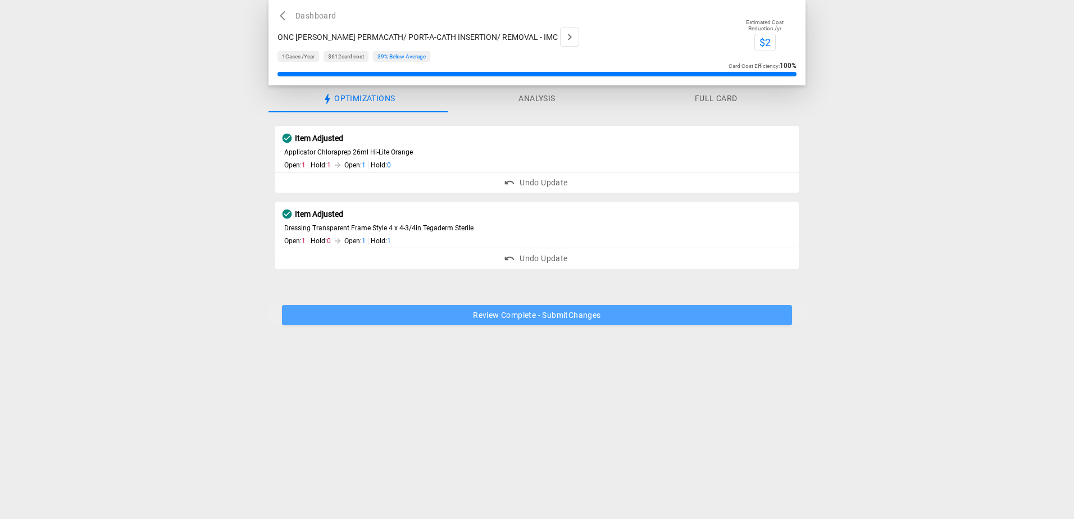
click at [528, 317] on button "Review Complete - Submit Changes" at bounding box center [537, 315] width 510 height 21
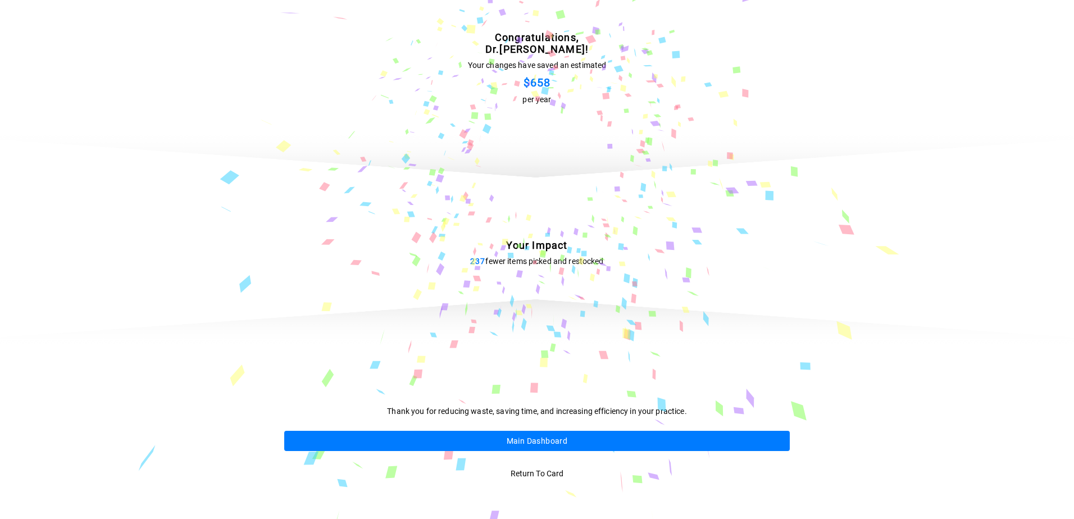
click at [553, 434] on button "Main Dashboard" at bounding box center [537, 441] width 506 height 21
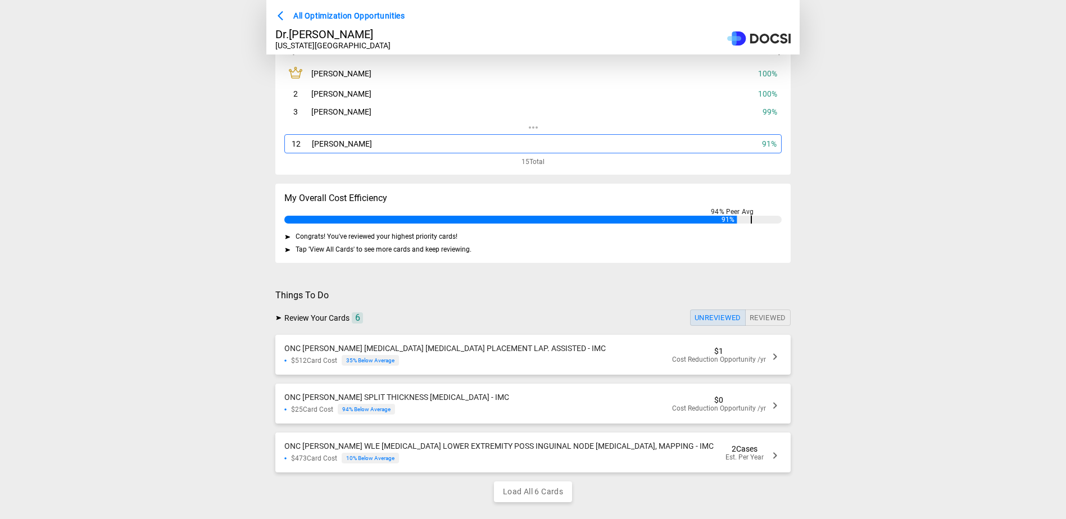
scroll to position [222, 0]
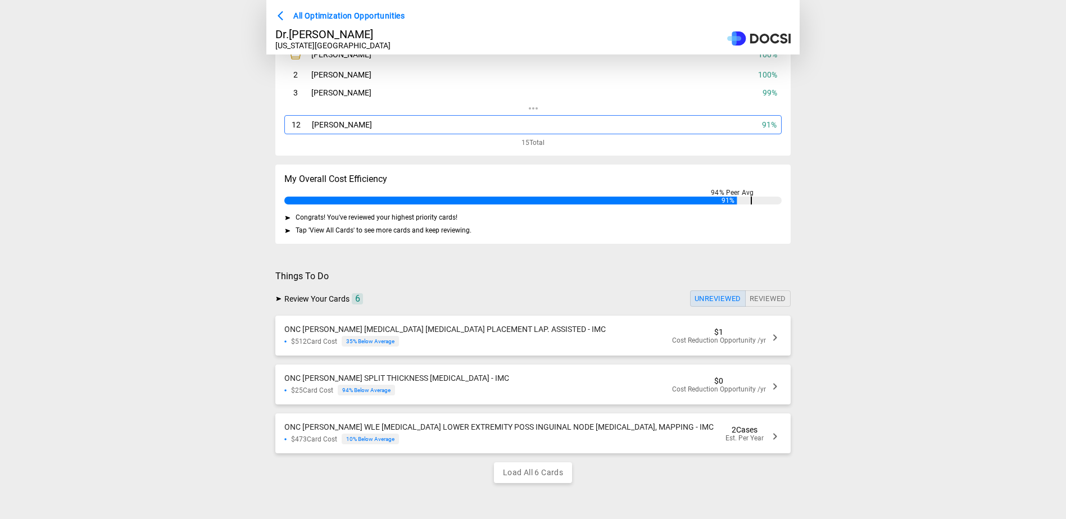
click at [542, 336] on div "$512 Card Cost 35 % Below Average" at bounding box center [444, 341] width 321 height 11
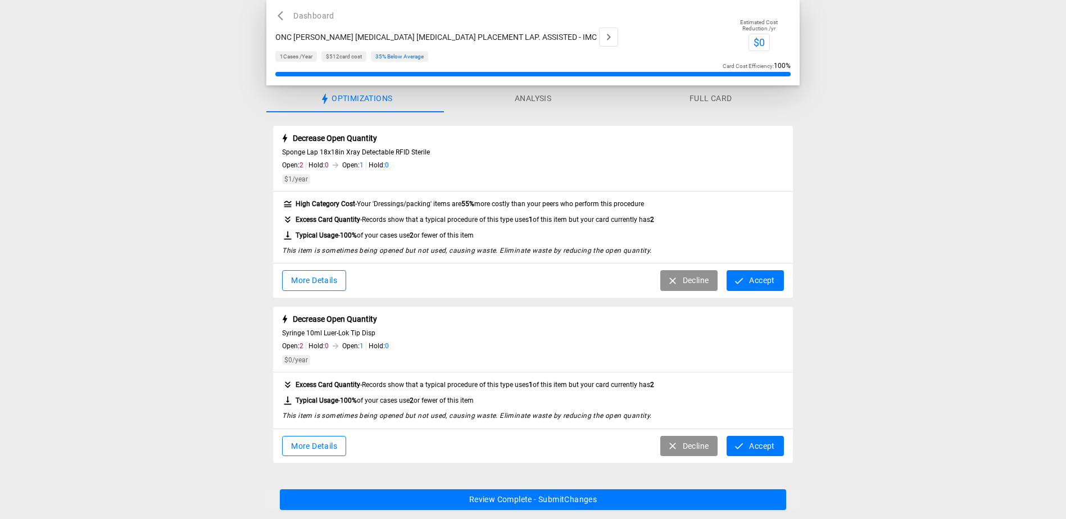
click at [745, 279] on button "Accept" at bounding box center [754, 280] width 57 height 21
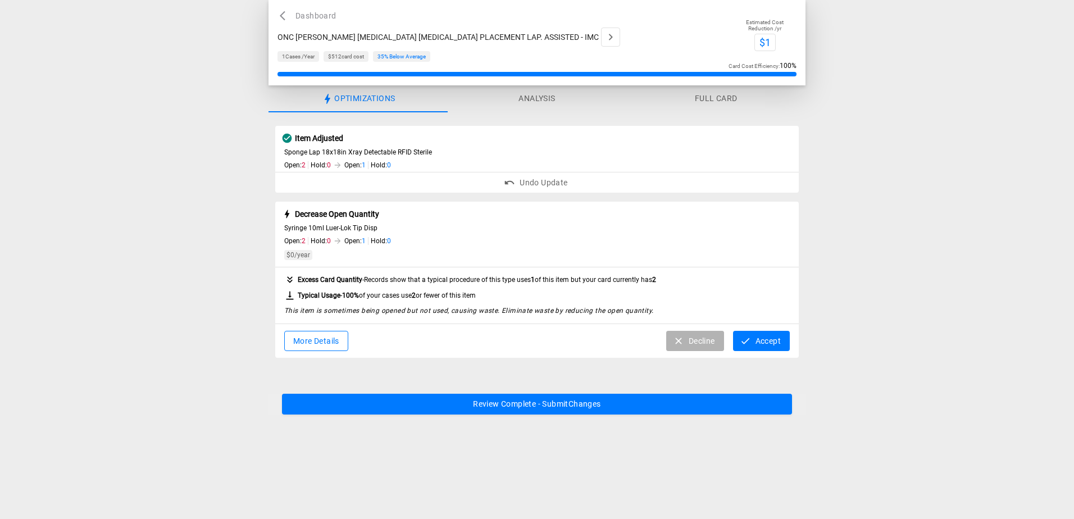
click at [701, 339] on button "Decline" at bounding box center [695, 341] width 58 height 21
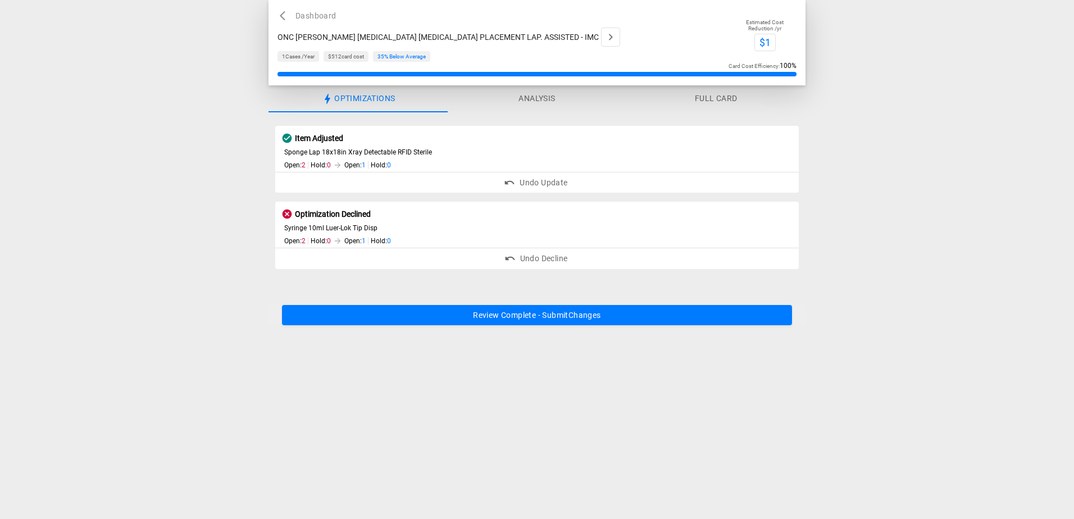
click at [499, 314] on button "Review Complete - Submit Changes" at bounding box center [537, 315] width 510 height 21
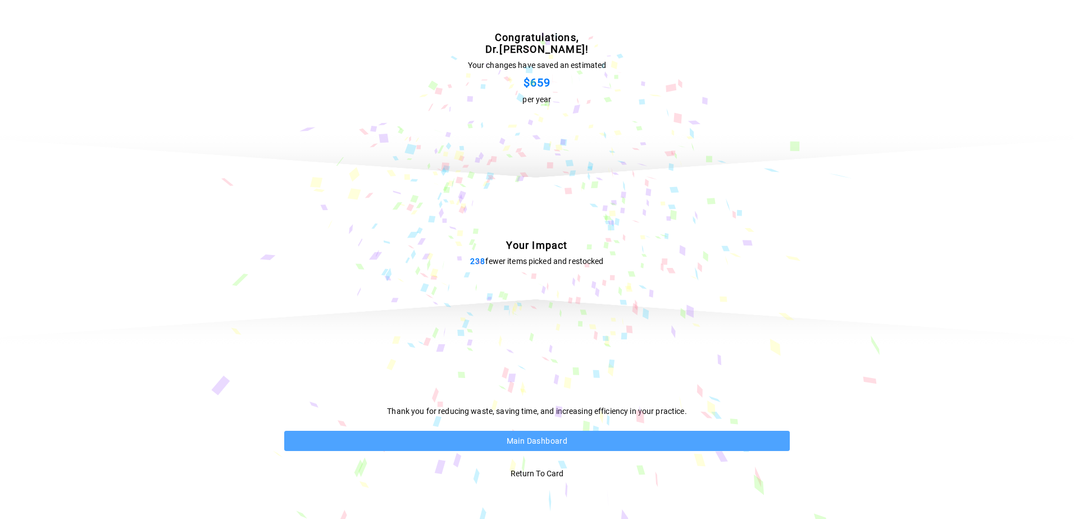
click at [535, 441] on button "Main Dashboard" at bounding box center [537, 441] width 506 height 21
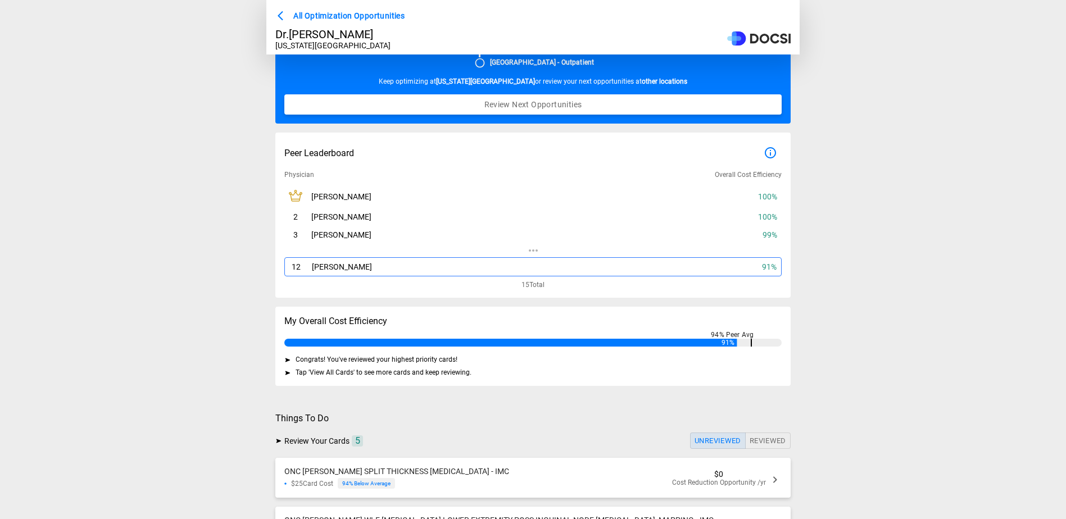
scroll to position [222, 0]
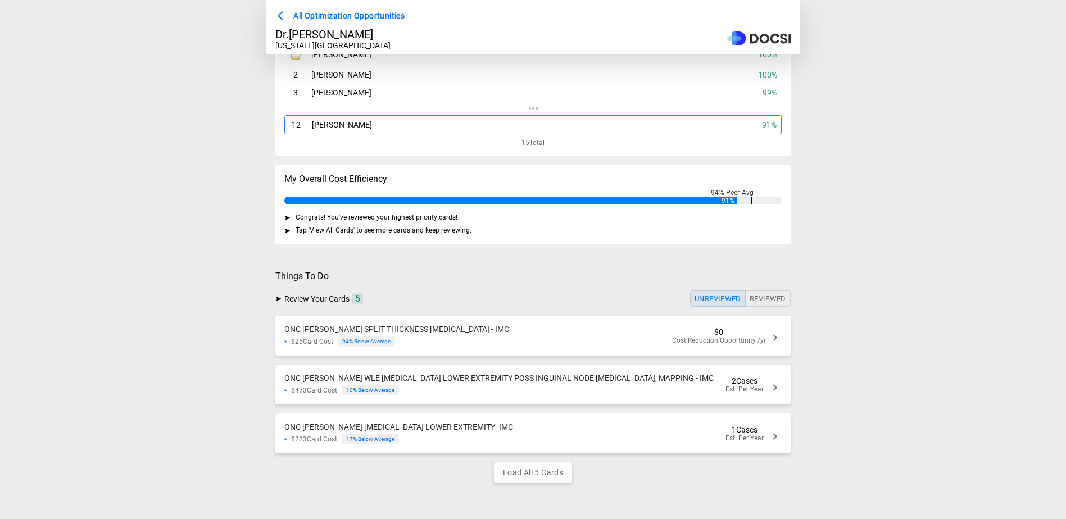
click at [457, 330] on div "ONC [PERSON_NAME] SPLIT THICKNESS [MEDICAL_DATA] - IMC $25 Card Cost 94 % Below…" at bounding box center [396, 336] width 225 height 22
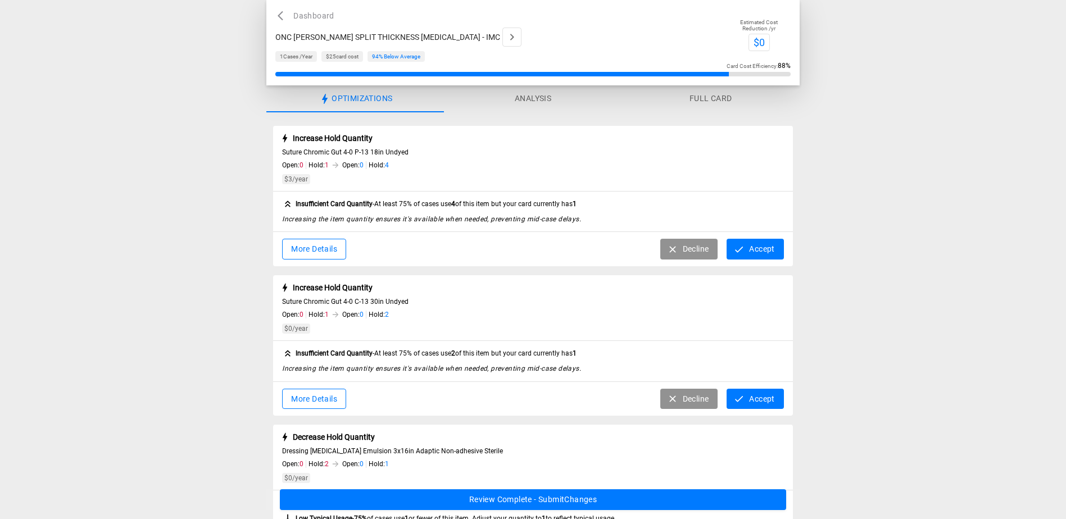
click at [753, 253] on button "Accept" at bounding box center [754, 249] width 57 height 21
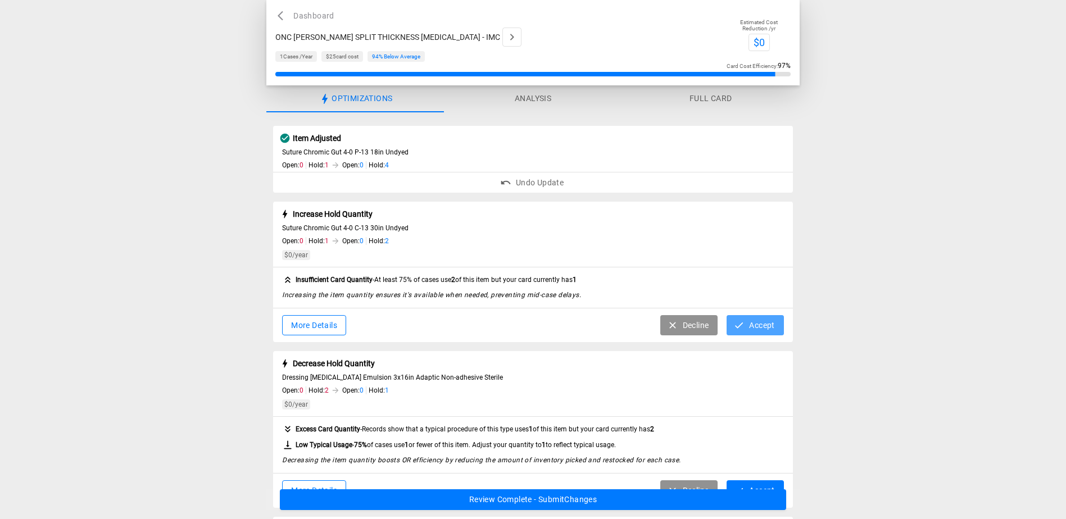
click at [771, 329] on button "Accept" at bounding box center [754, 325] width 57 height 21
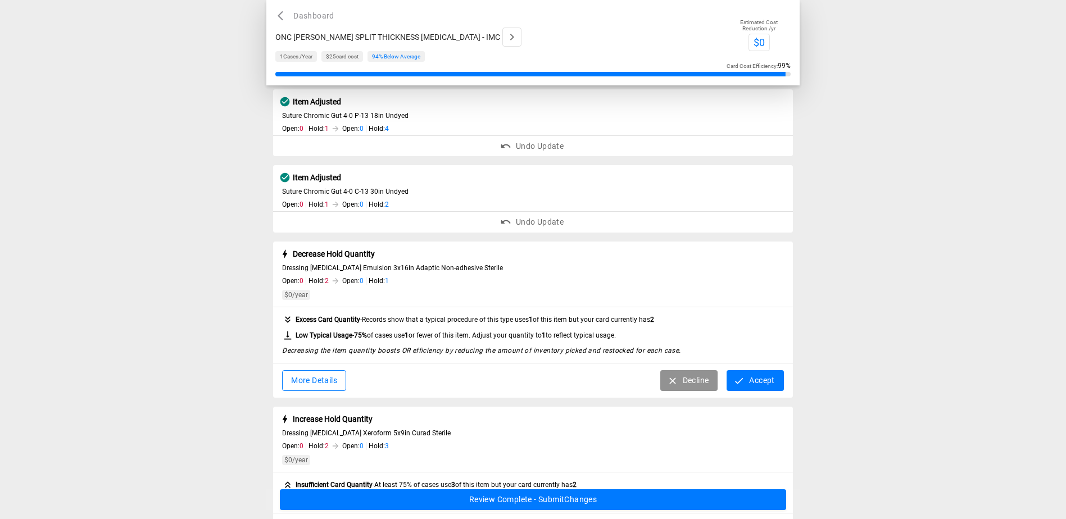
scroll to position [56, 0]
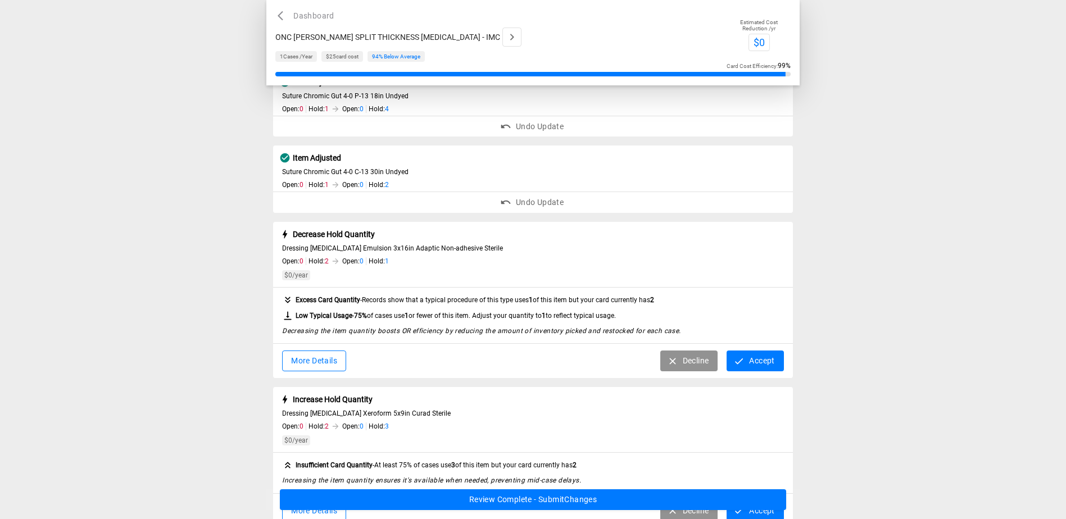
click at [750, 365] on button "Accept" at bounding box center [754, 361] width 57 height 21
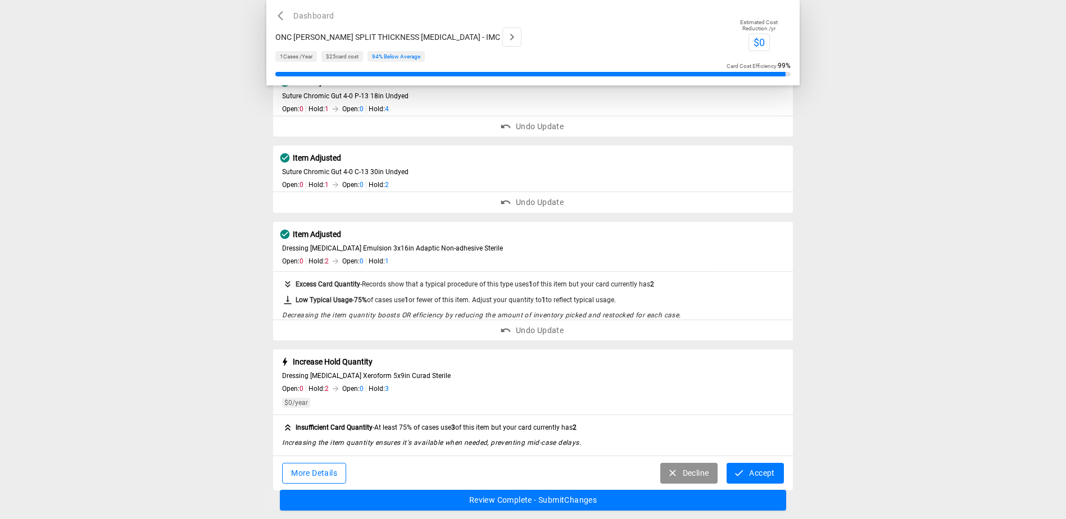
scroll to position [33, 0]
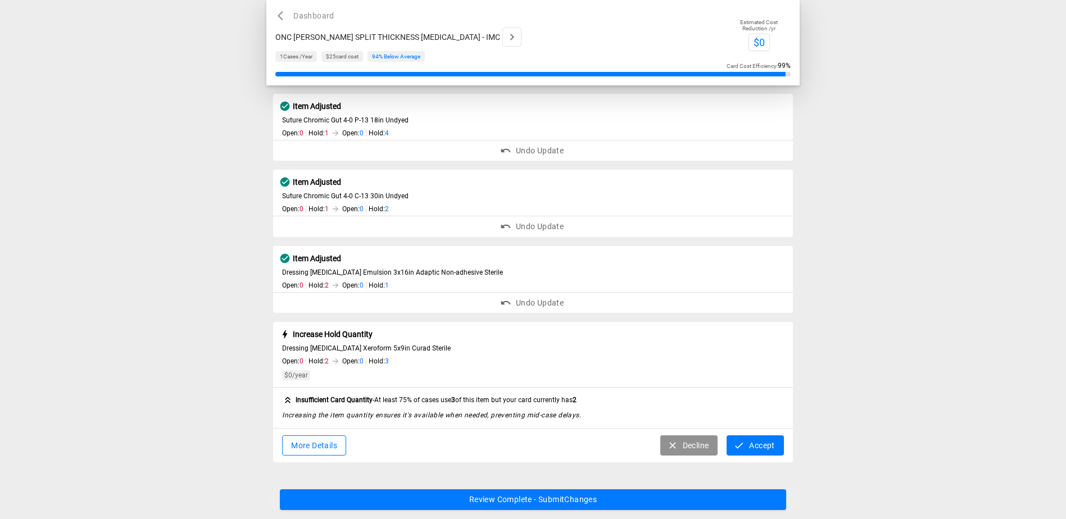
click at [753, 441] on button "Accept" at bounding box center [754, 445] width 57 height 21
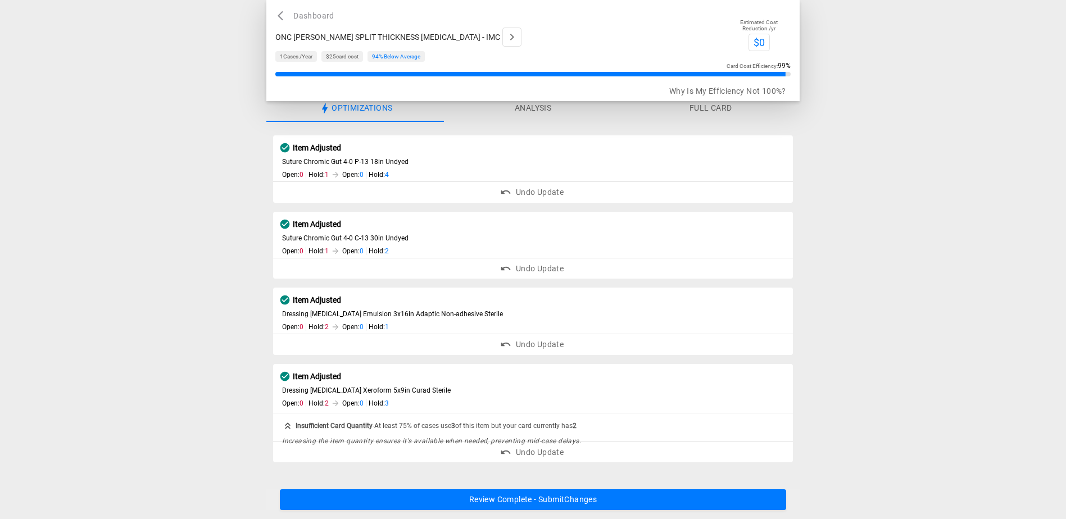
scroll to position [0, 0]
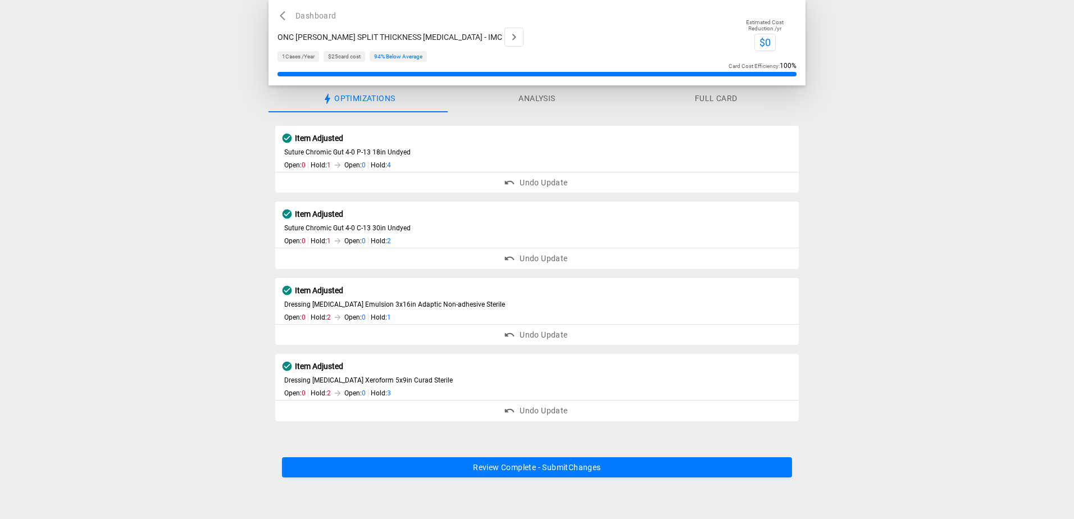
click at [592, 471] on button "Review Complete - Submit Changes" at bounding box center [537, 467] width 510 height 21
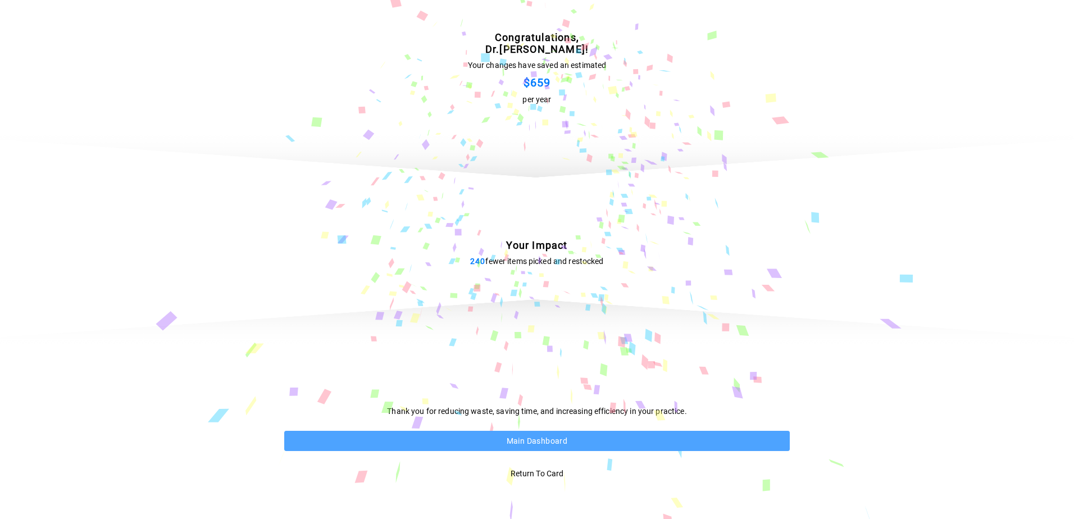
click at [536, 438] on button "Main Dashboard" at bounding box center [537, 441] width 506 height 21
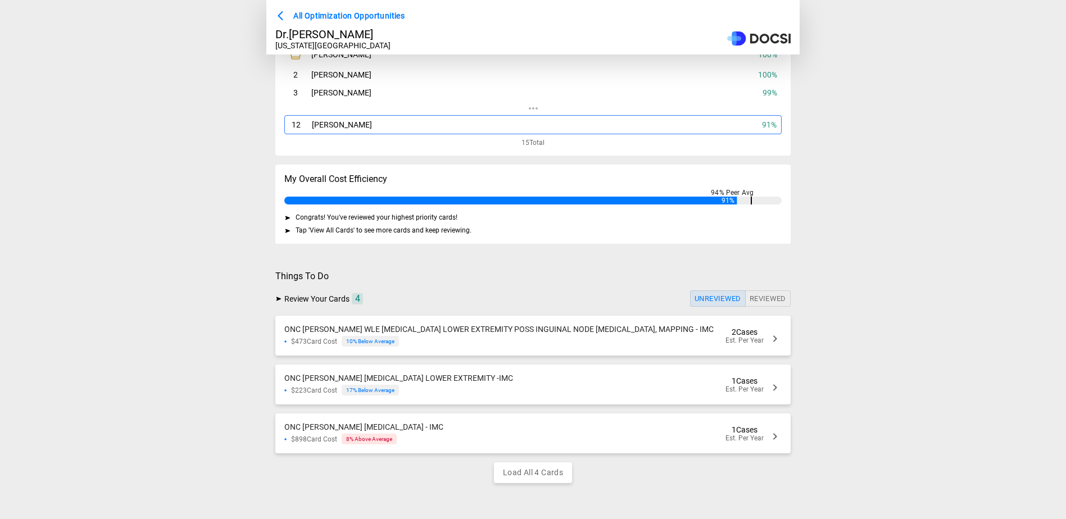
scroll to position [222, 0]
click at [719, 331] on div "ONC [PERSON_NAME] WLE [MEDICAL_DATA] LOWER EXTREMITY POSS INGUINAL NODE [MEDICA…" at bounding box center [532, 336] width 515 height 40
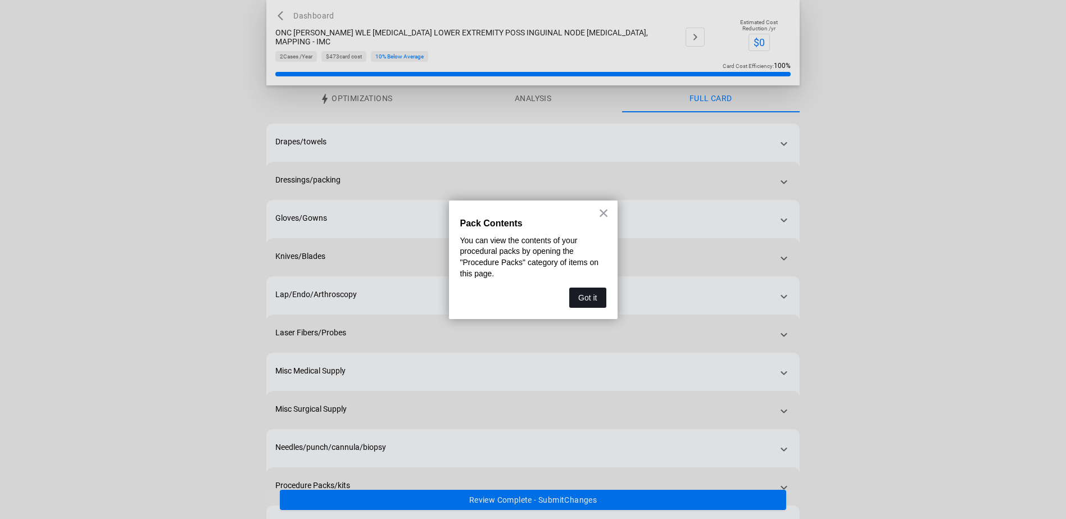
click at [592, 292] on button "Got it" at bounding box center [587, 298] width 37 height 20
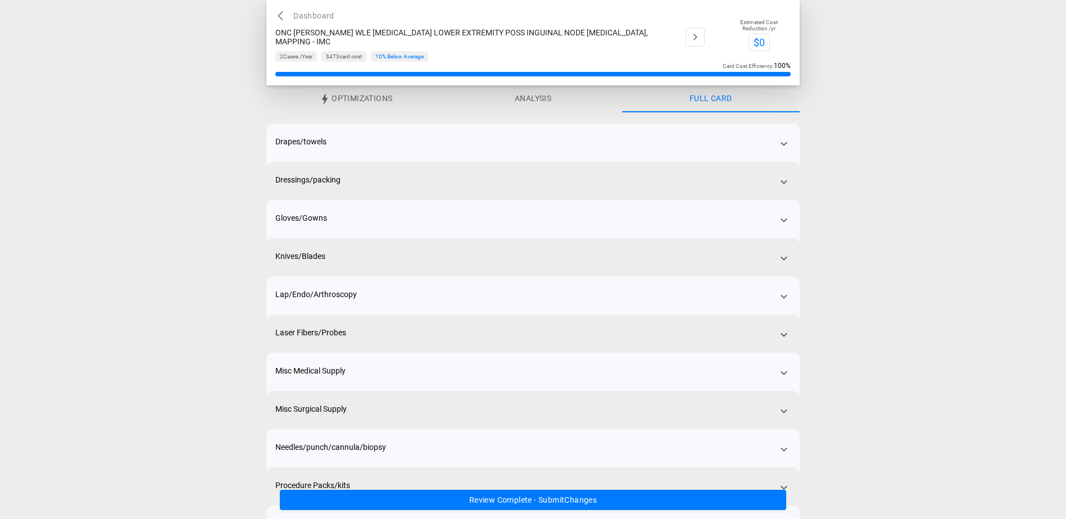
click at [532, 146] on div "Drapes/towels" at bounding box center [532, 154] width 533 height 61
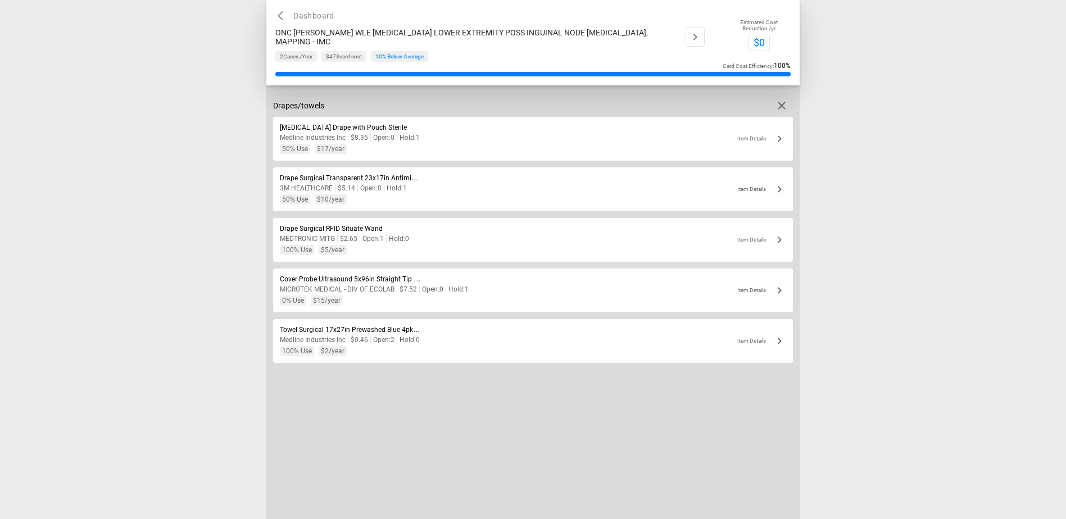
click at [782, 103] on icon "button" at bounding box center [781, 105] width 13 height 13
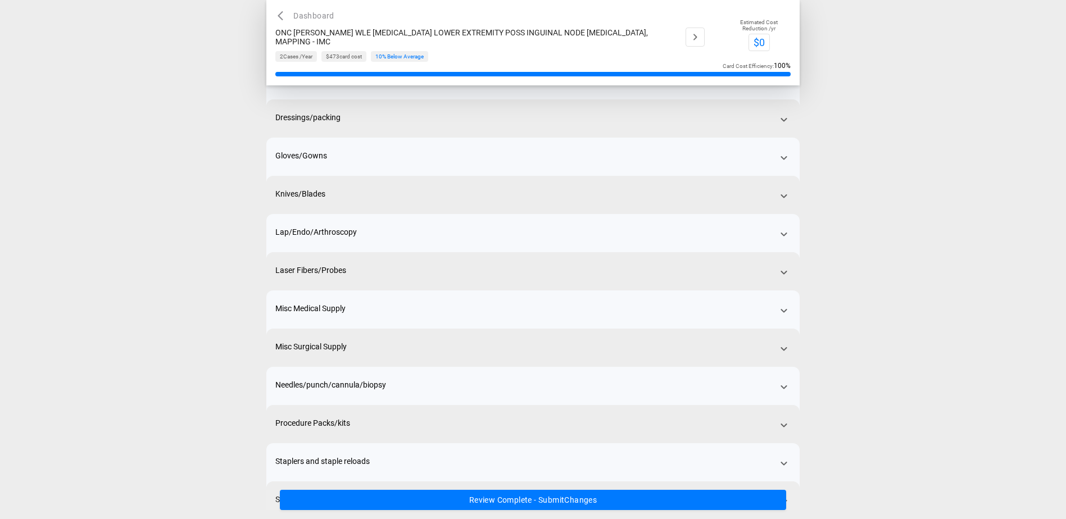
scroll to position [129, 0]
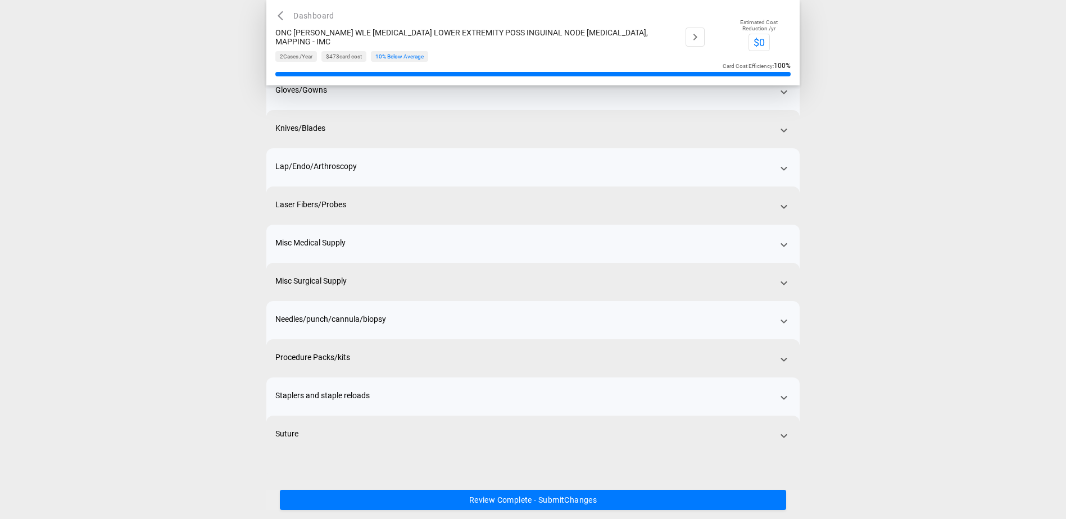
click at [531, 494] on button "Review Complete - Submit Changes" at bounding box center [533, 500] width 506 height 21
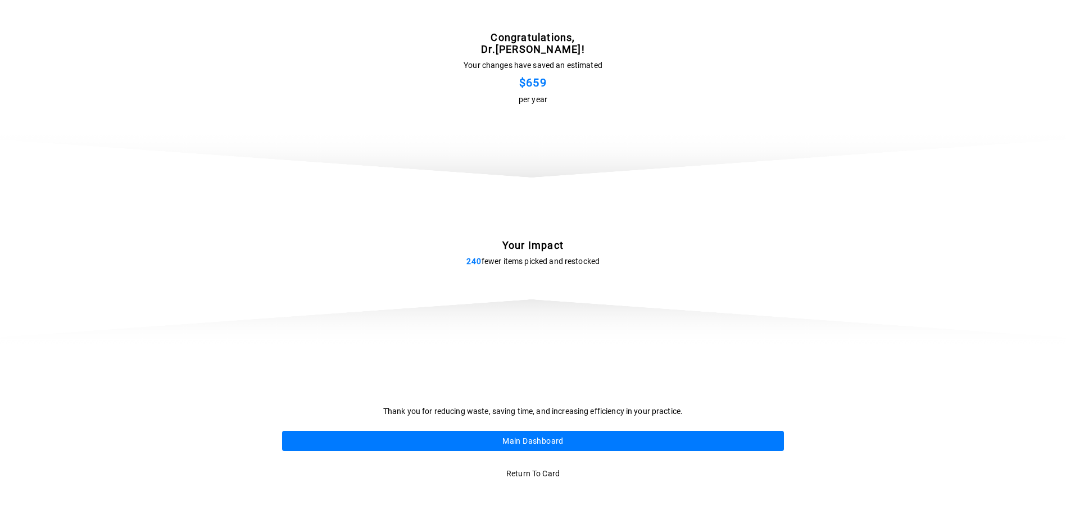
scroll to position [0, 0]
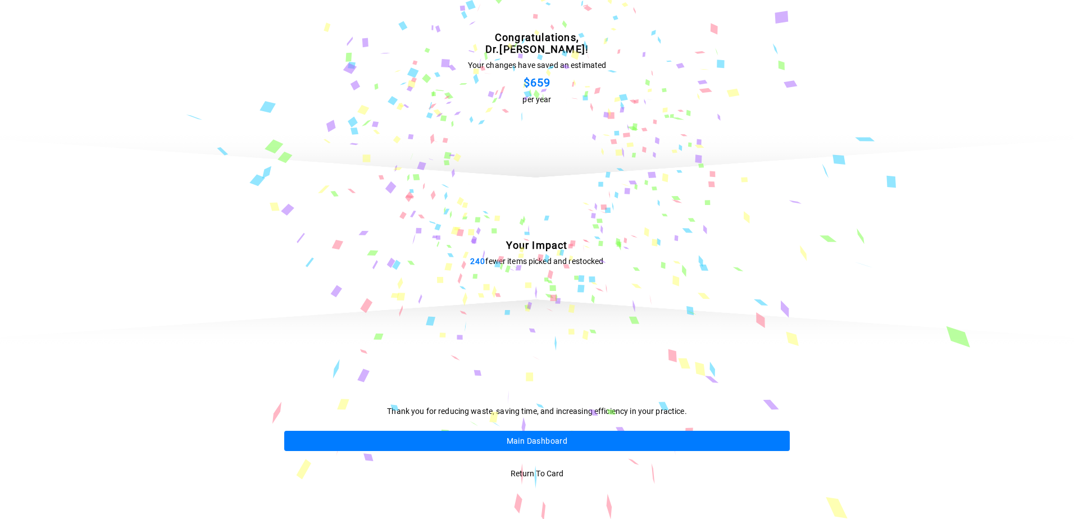
click at [540, 441] on button "Main Dashboard" at bounding box center [537, 441] width 506 height 21
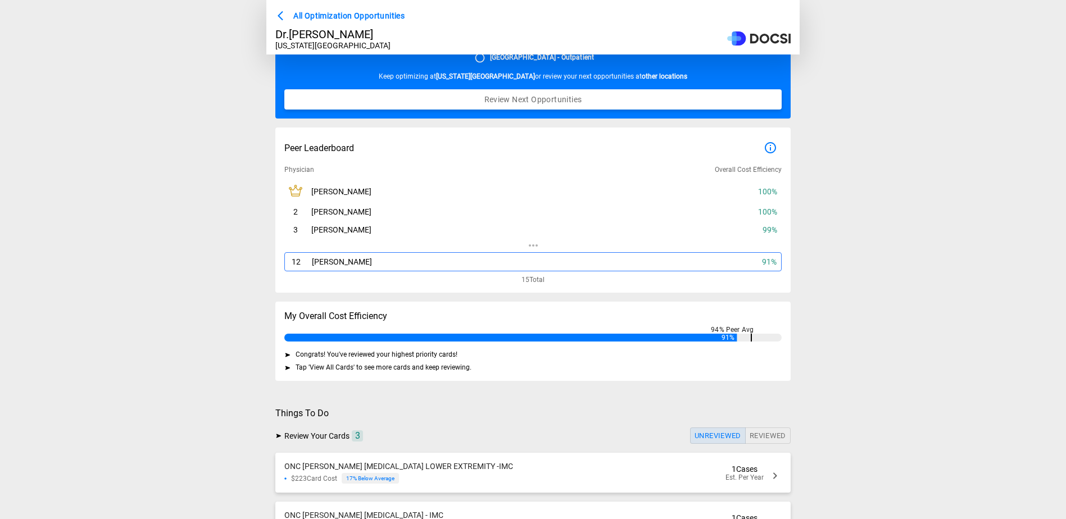
scroll to position [192, 0]
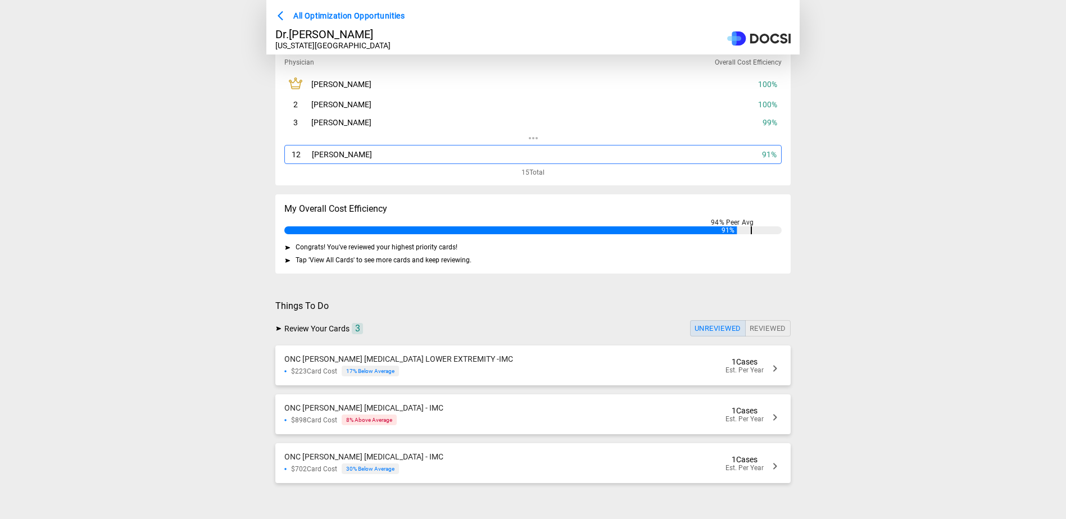
click at [520, 354] on div "ONC [PERSON_NAME] [MEDICAL_DATA] LOWER EXTREMITY -IMC $223 Card Cost 17 % Below…" at bounding box center [532, 366] width 515 height 40
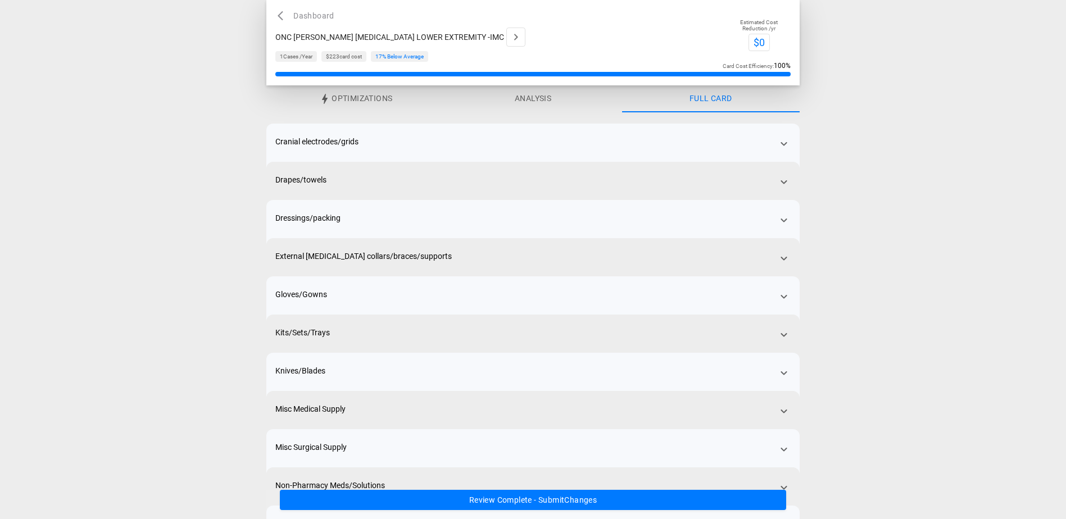
click at [330, 94] on icon "button" at bounding box center [324, 98] width 13 height 13
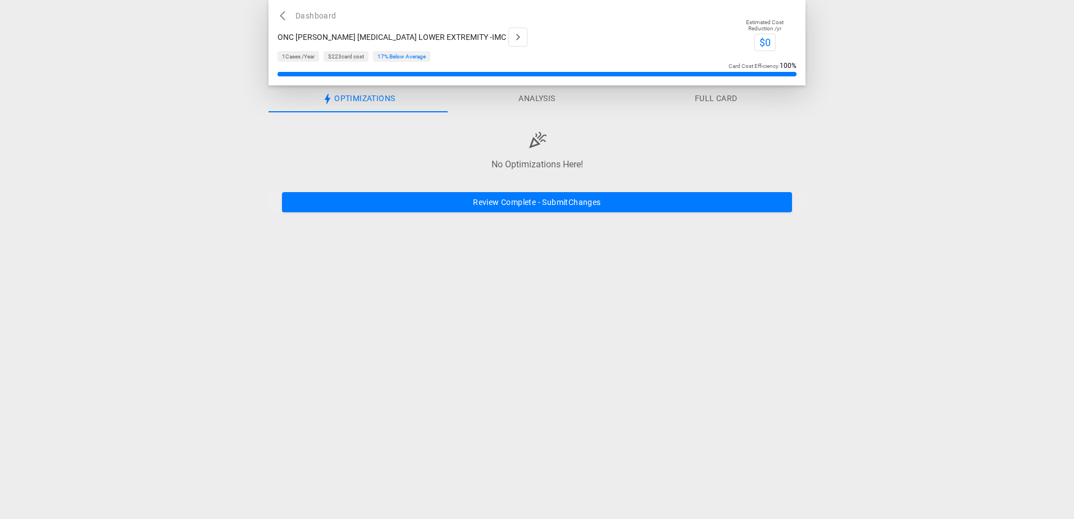
click at [533, 204] on button "Review Complete - Submit Changes" at bounding box center [537, 202] width 510 height 21
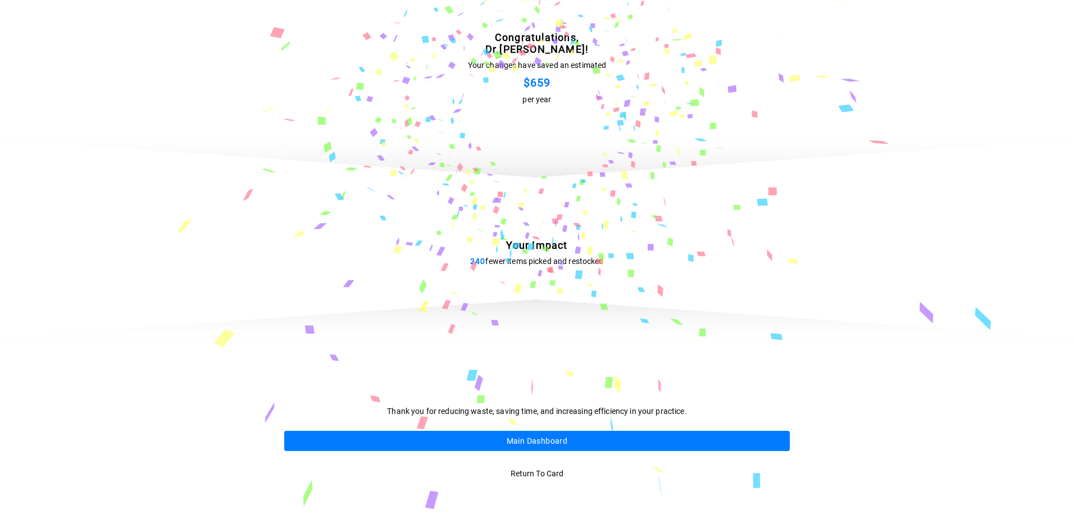
click at [541, 439] on button "Main Dashboard" at bounding box center [537, 441] width 506 height 21
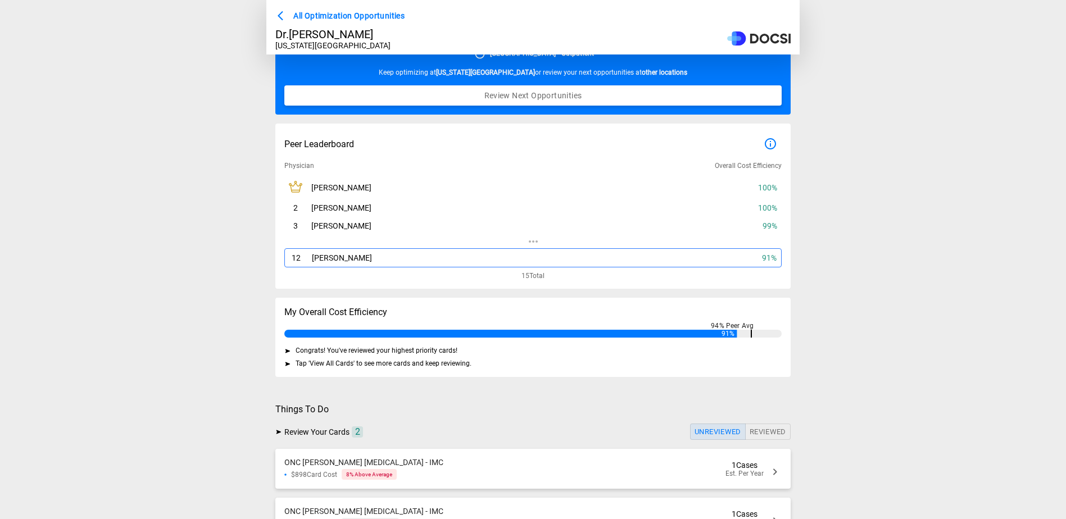
scroll to position [142, 0]
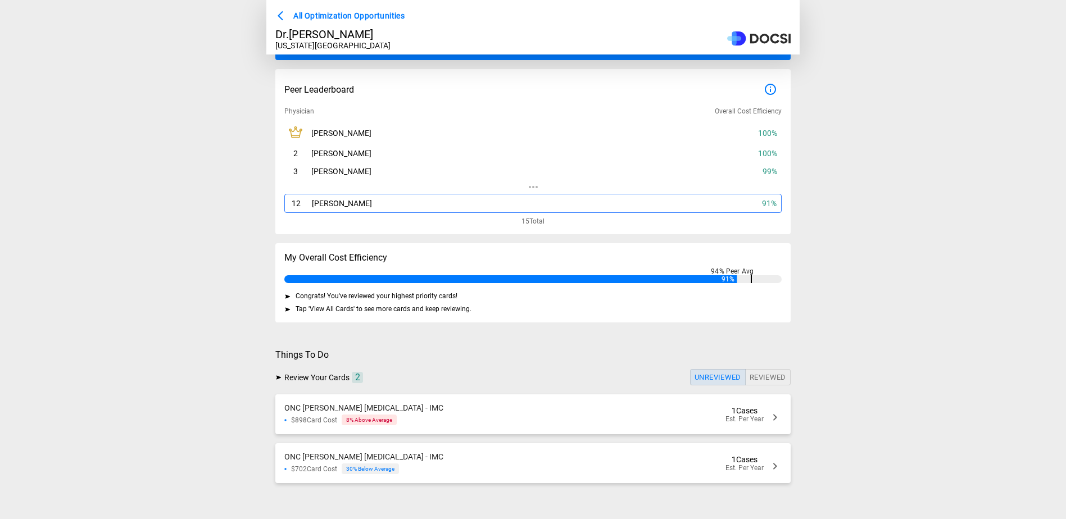
click at [435, 414] on div "ONC [PERSON_NAME] [MEDICAL_DATA] - IMC $898 Card Cost 8 % Above Average 1 Cases…" at bounding box center [532, 414] width 515 height 40
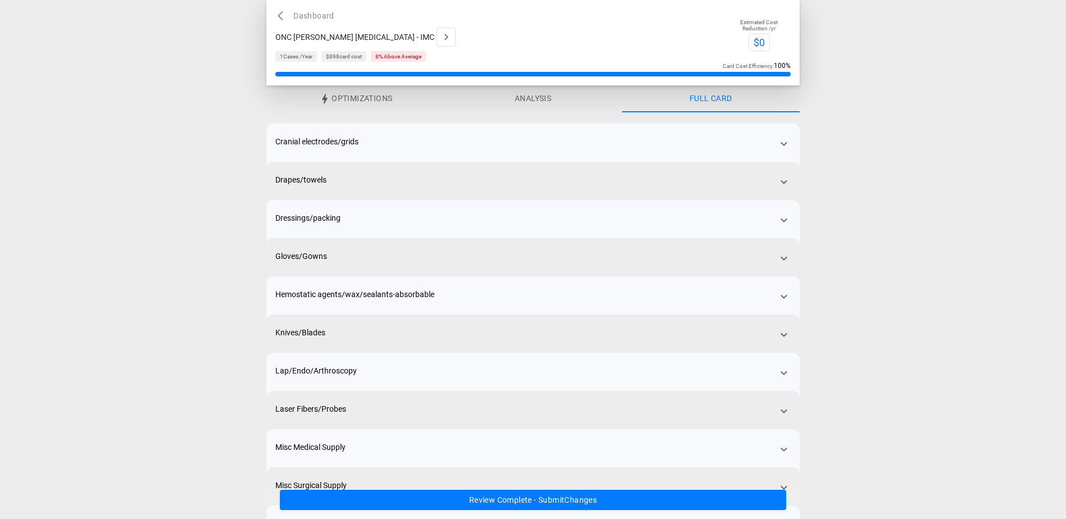
click at [362, 101] on span "Optimizations" at bounding box center [362, 99] width 61 height 10
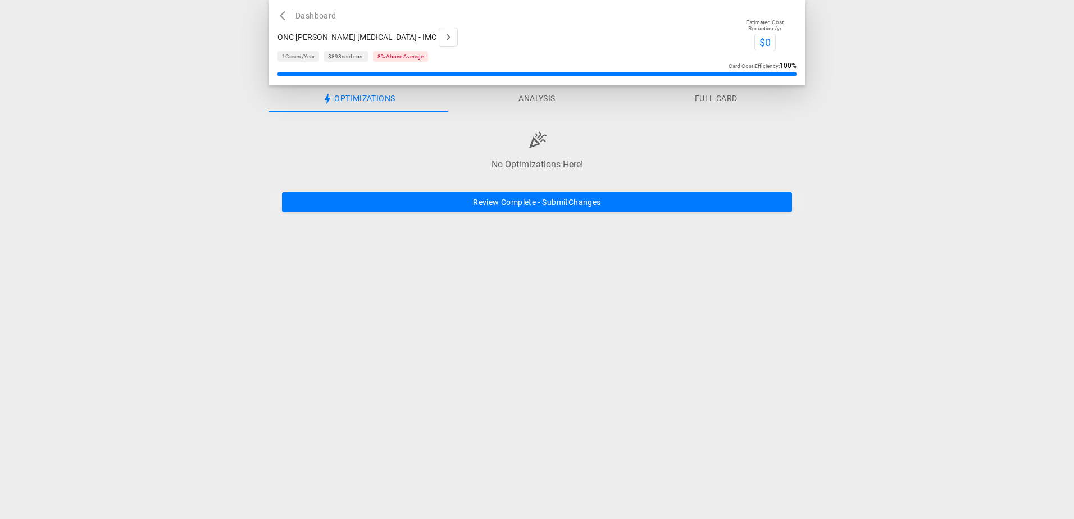
click at [462, 201] on button "Review Complete - Submit Changes" at bounding box center [537, 202] width 510 height 21
